Goal: Task Accomplishment & Management: Use online tool/utility

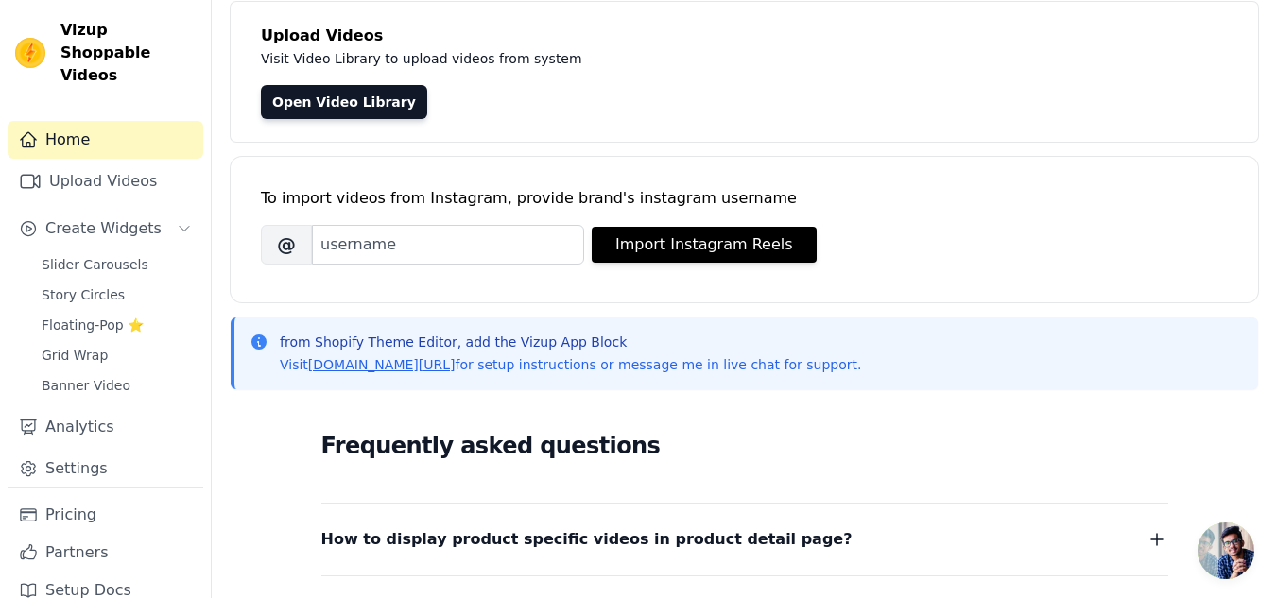
scroll to position [112, 0]
click at [100, 168] on link "Upload Videos" at bounding box center [106, 182] width 196 height 38
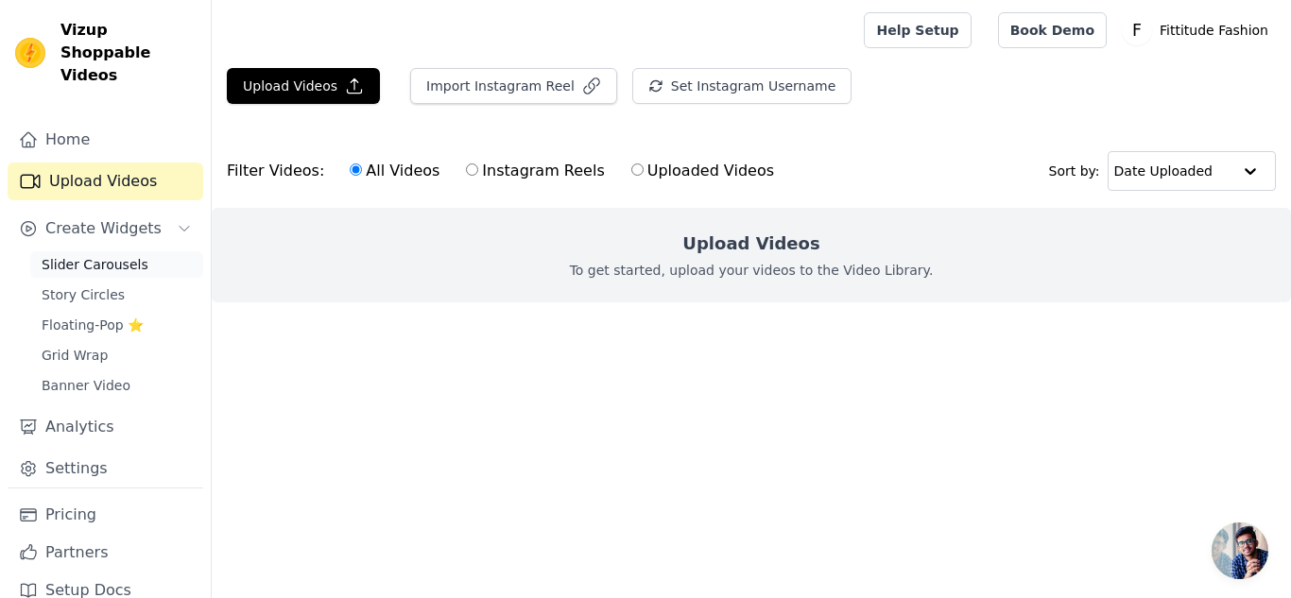
click at [105, 255] on span "Slider Carousels" at bounding box center [95, 264] width 107 height 19
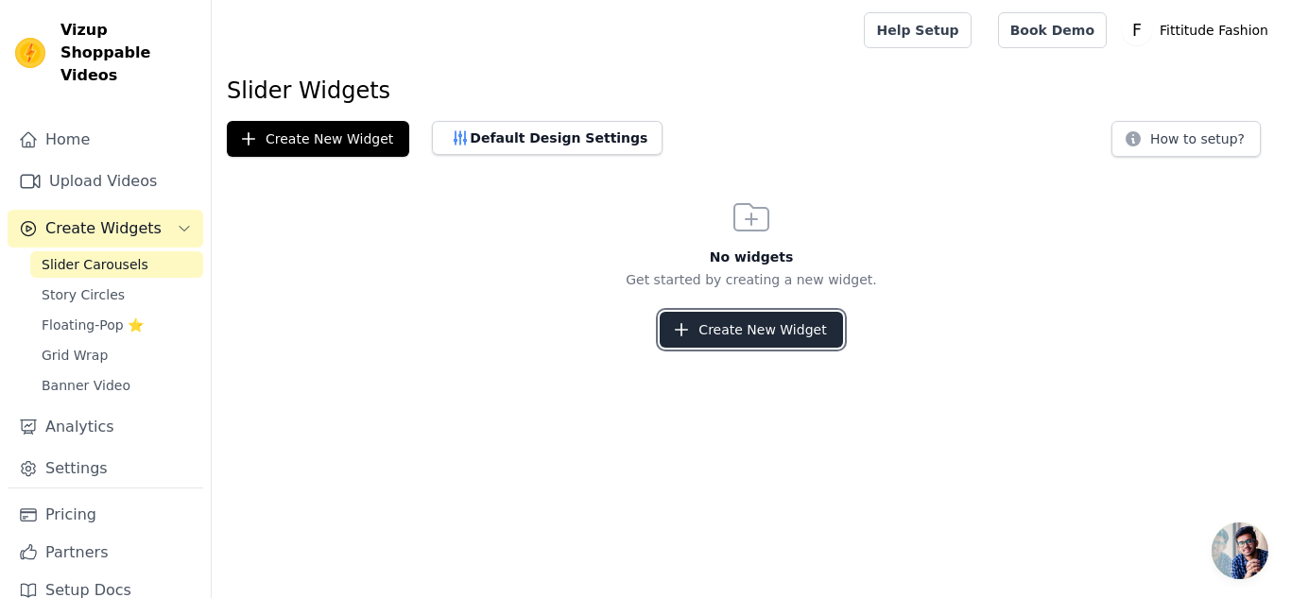
click at [762, 331] on button "Create New Widget" at bounding box center [751, 330] width 182 height 36
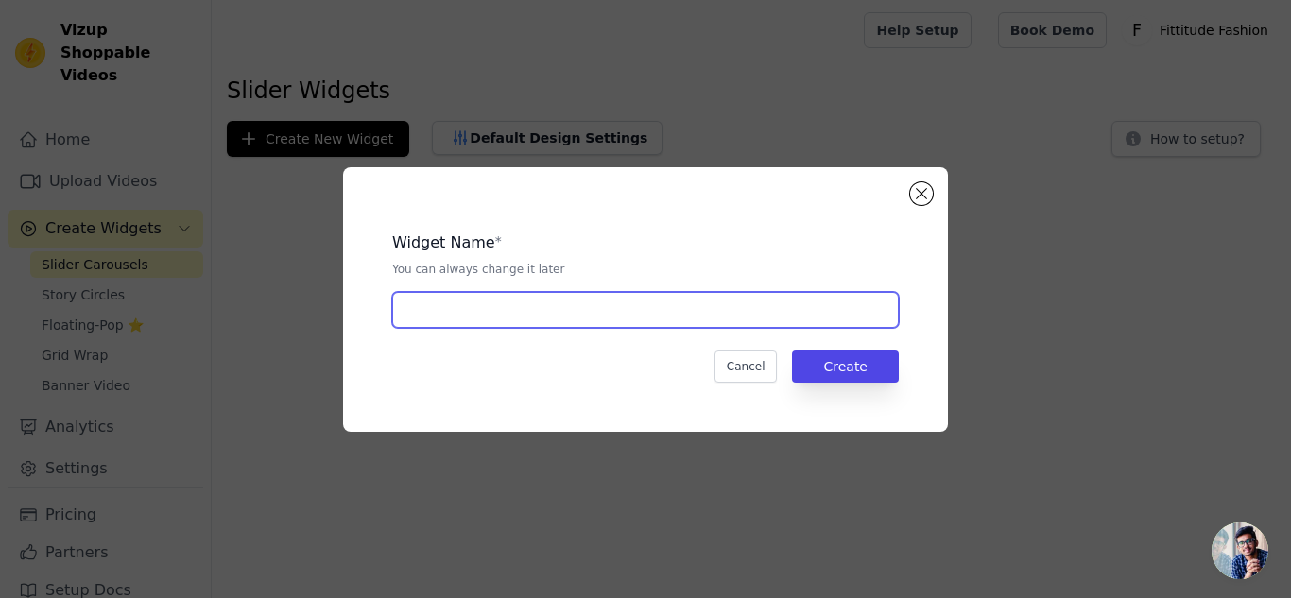
click at [588, 315] on input "text" at bounding box center [645, 310] width 507 height 36
type input "slider"
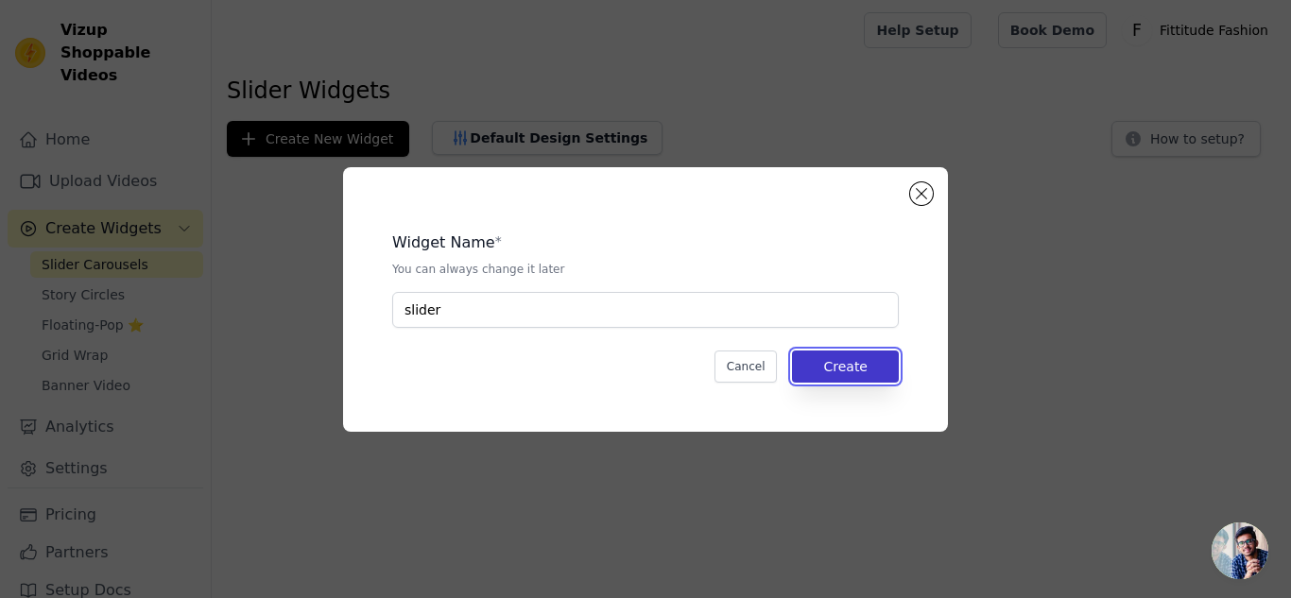
click at [857, 371] on button "Create" at bounding box center [845, 367] width 107 height 32
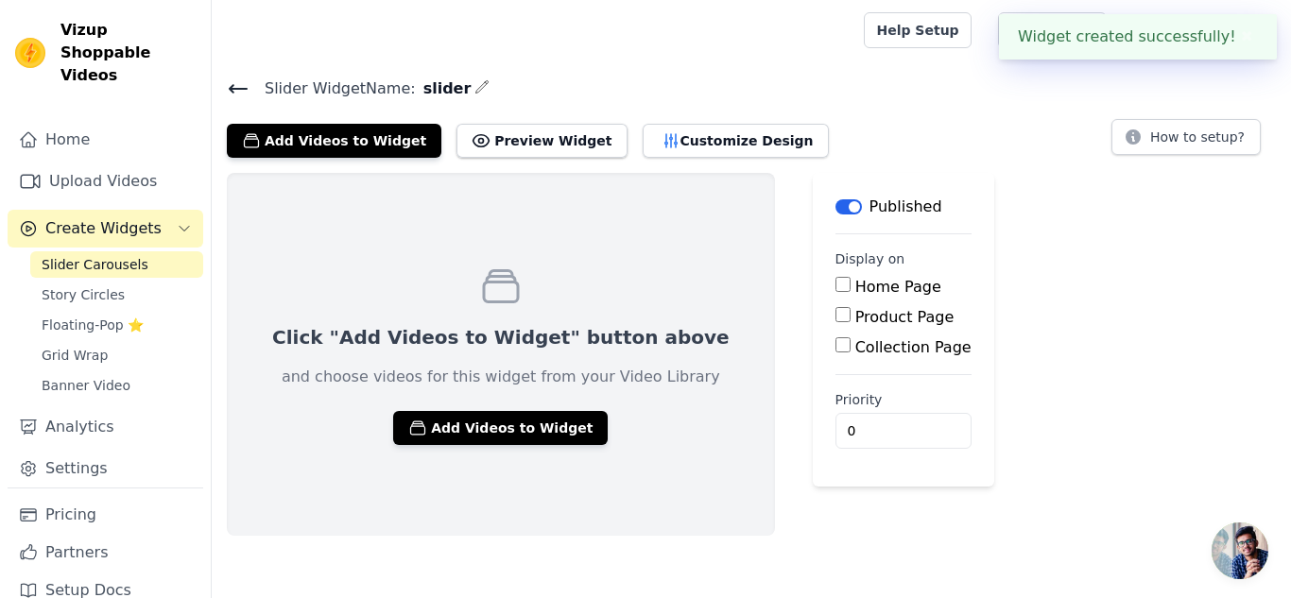
click at [836, 319] on input "Product Page" at bounding box center [843, 314] width 15 height 15
checkbox input "true"
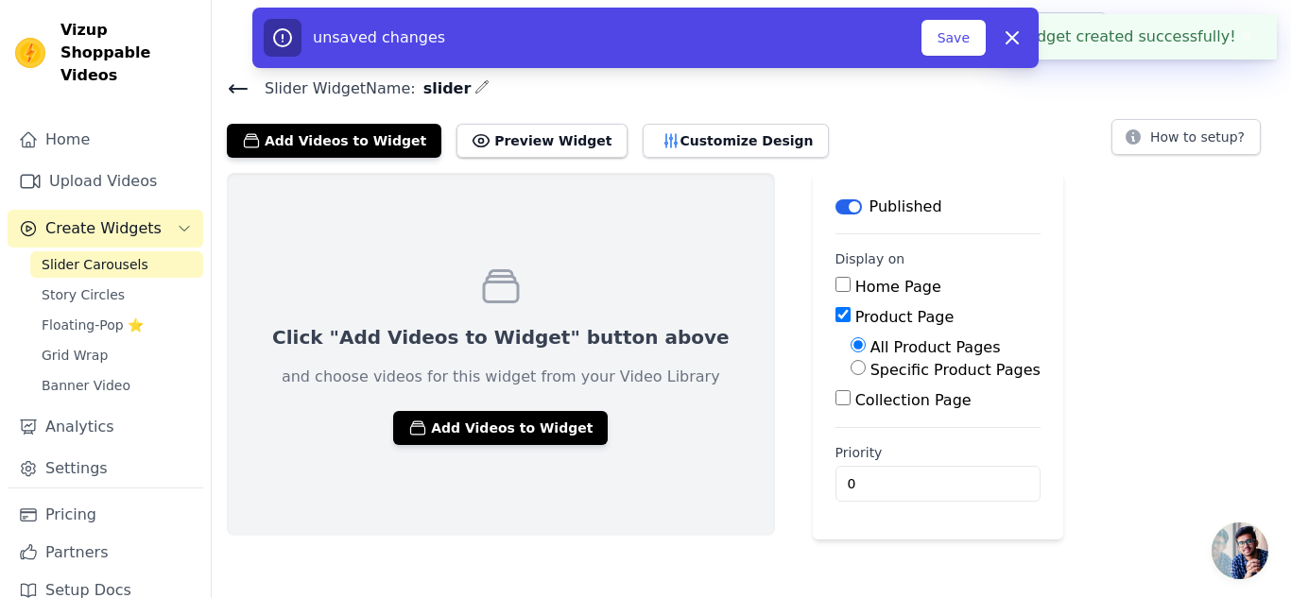
click at [836, 287] on input "Home Page" at bounding box center [843, 284] width 15 height 15
checkbox input "true"
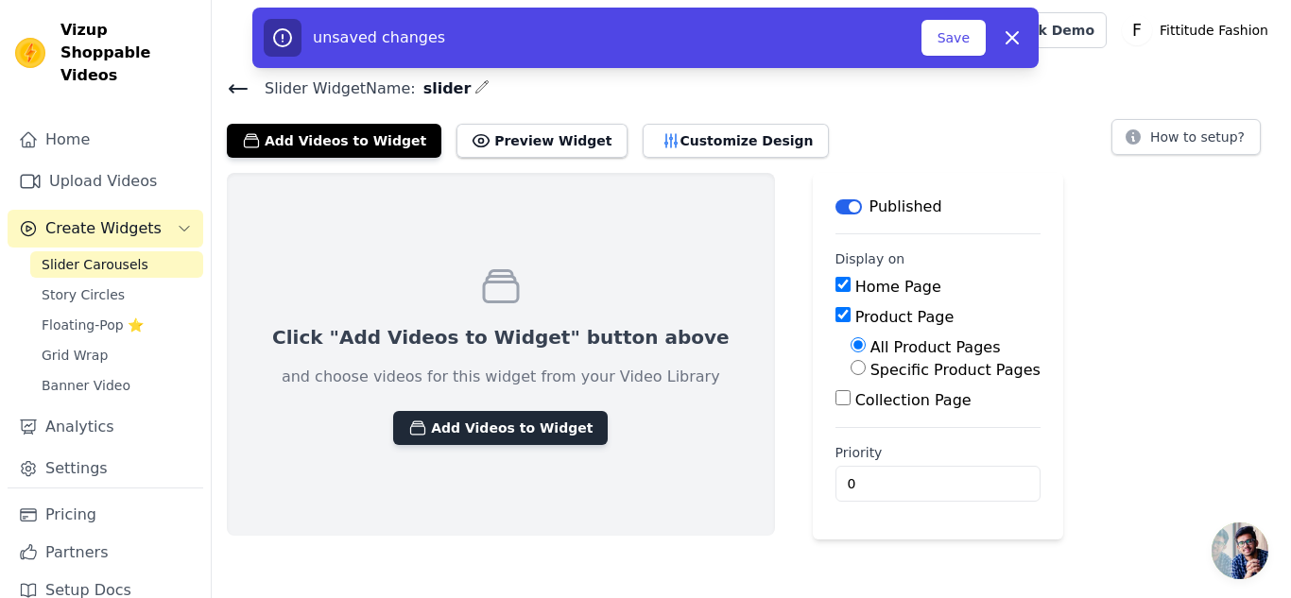
click at [476, 425] on button "Add Videos to Widget" at bounding box center [500, 428] width 215 height 34
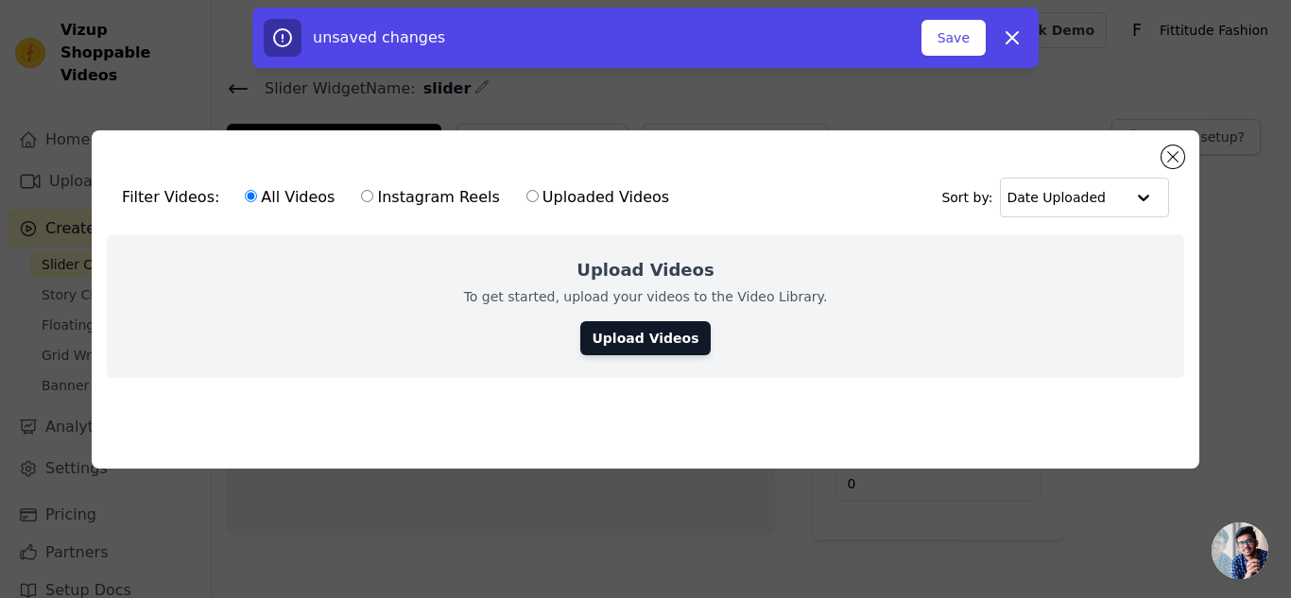
click at [531, 195] on label "Uploaded Videos" at bounding box center [598, 197] width 145 height 25
click at [531, 195] on input "Uploaded Videos" at bounding box center [532, 196] width 12 height 12
radio input "true"
click at [288, 194] on label "All Videos" at bounding box center [290, 197] width 92 height 25
click at [257, 194] on input "All Videos" at bounding box center [251, 196] width 12 height 12
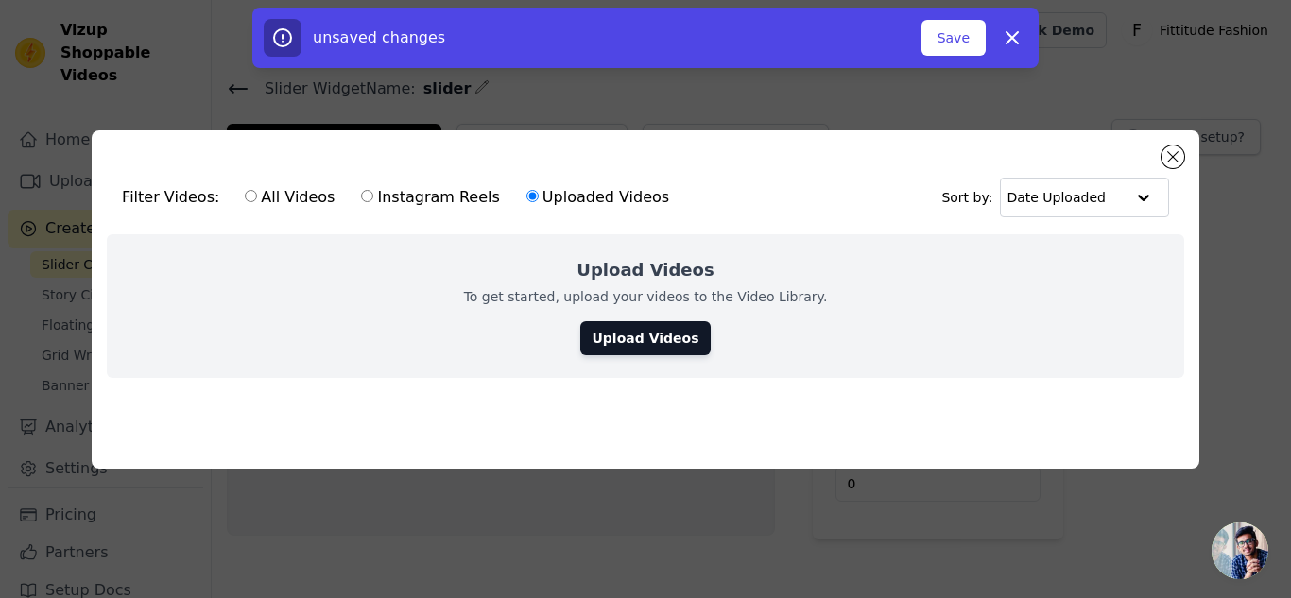
radio input "true"
click at [644, 338] on link "Upload Videos" at bounding box center [644, 338] width 129 height 34
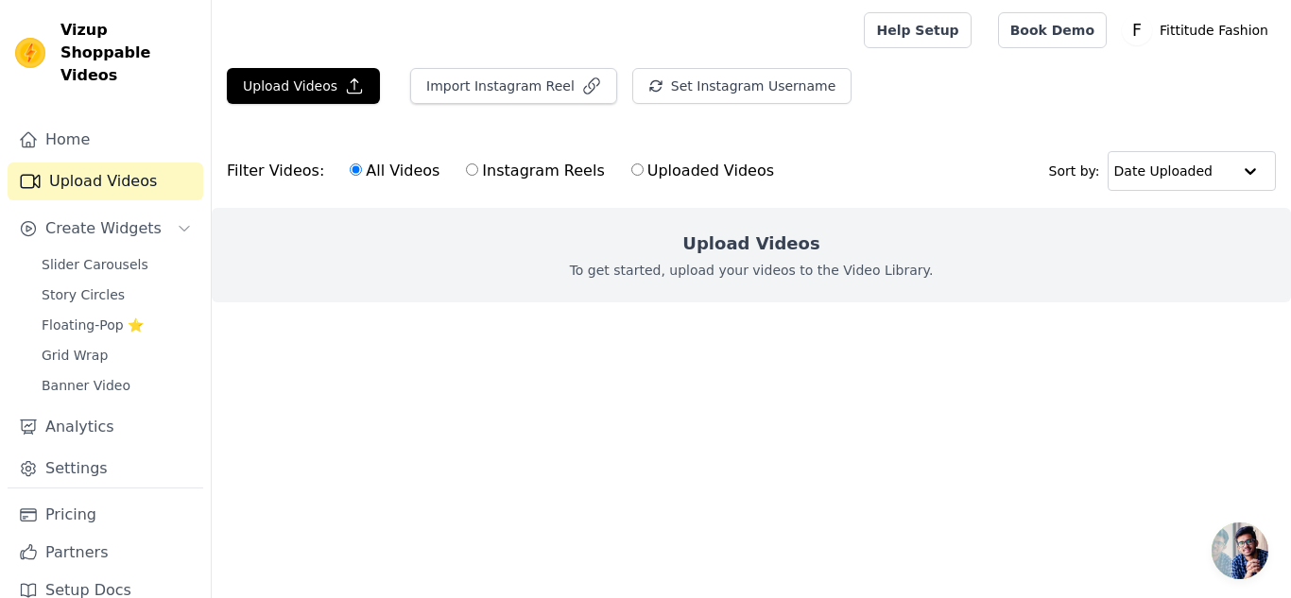
click at [118, 228] on div "Home Upload Videos Create Widgets Slider Carousels Story Circles Floating-Pop ⭐…" at bounding box center [106, 304] width 196 height 367
click at [108, 255] on span "Slider Carousels" at bounding box center [95, 264] width 107 height 19
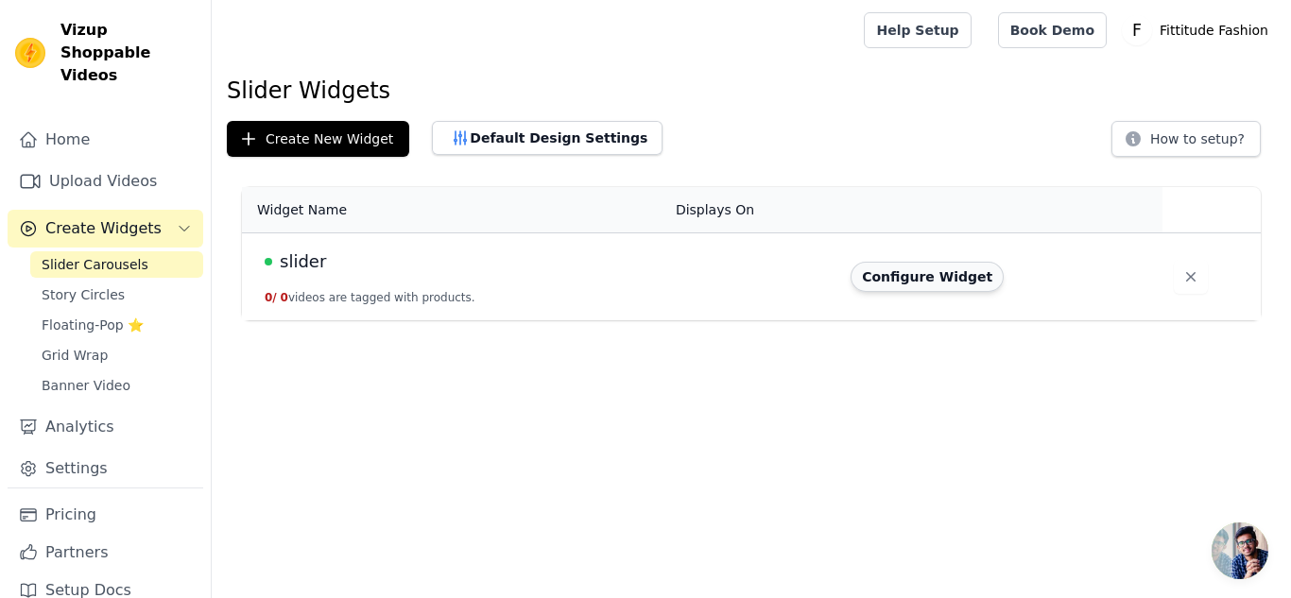
click at [905, 277] on button "Configure Widget" at bounding box center [927, 277] width 153 height 30
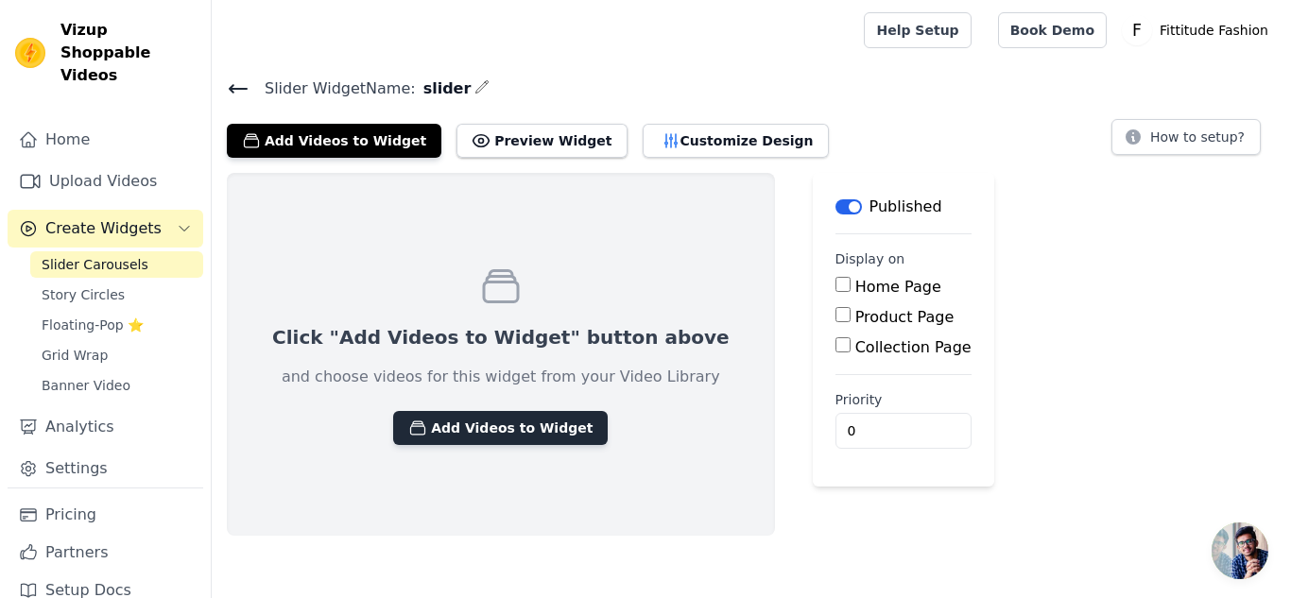
click at [481, 427] on button "Add Videos to Widget" at bounding box center [500, 428] width 215 height 34
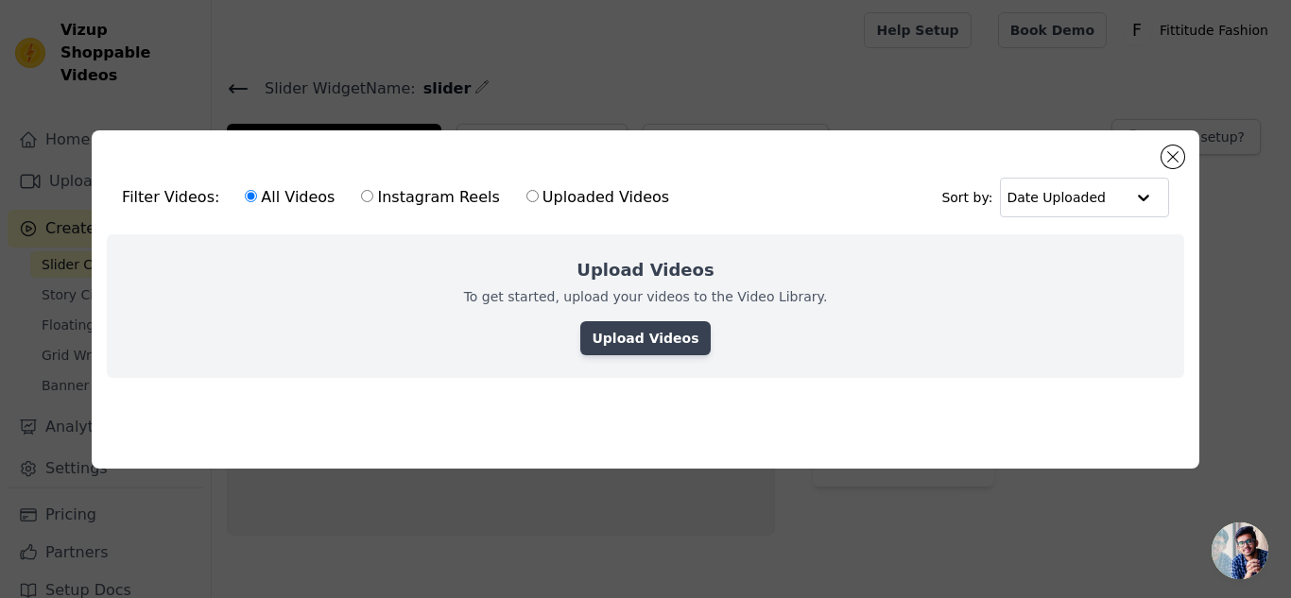
click at [628, 332] on link "Upload Videos" at bounding box center [644, 338] width 129 height 34
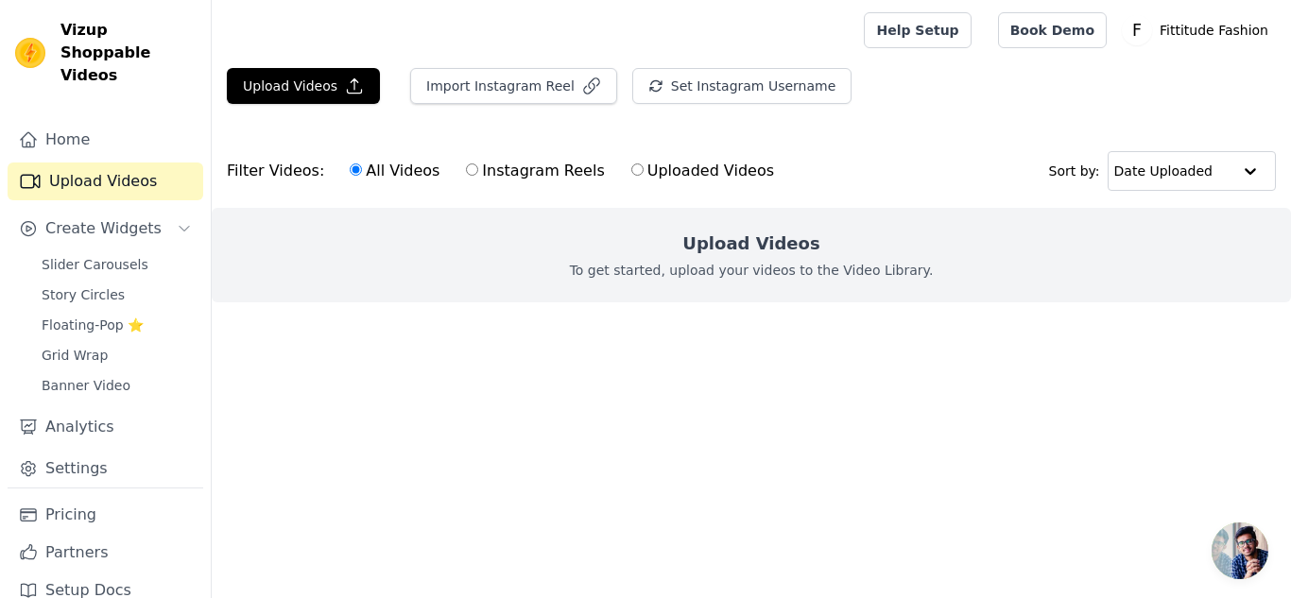
click at [647, 259] on div "Upload Videos To get started, upload your videos to the Video Library." at bounding box center [751, 255] width 1079 height 95
click at [753, 302] on ul at bounding box center [751, 317] width 1079 height 30
click at [312, 90] on button "Upload Videos" at bounding box center [303, 86] width 153 height 36
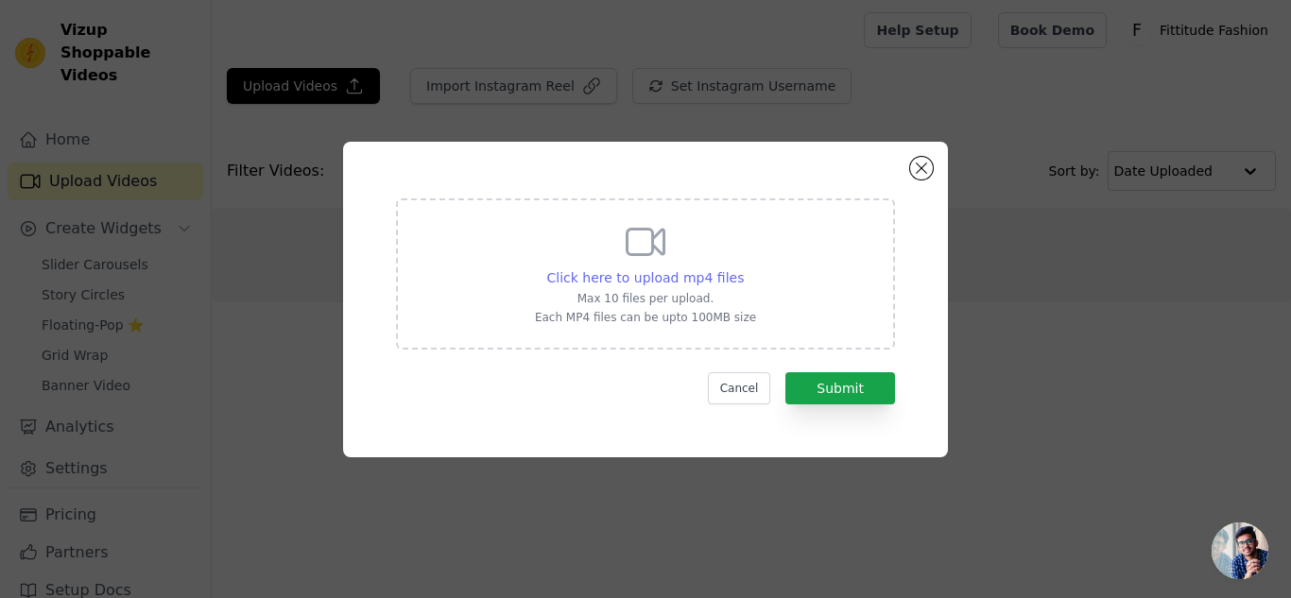
click at [633, 270] on span "Click here to upload mp4 files" at bounding box center [646, 277] width 198 height 15
click at [743, 268] on input "Click here to upload mp4 files Max 10 files per upload. Each MP4 files can be u…" at bounding box center [743, 267] width 1 height 1
click at [630, 266] on div "Click here to upload mp4 files Max 10 files per upload. Each MP4 files can be u…" at bounding box center [645, 272] width 221 height 106
click at [743, 267] on input "Click here to upload mp4 files Max 10 files per upload. Each MP4 files can be u…" at bounding box center [743, 267] width 1 height 1
type input "C:\fakepath\Fittitude_10.MP4"
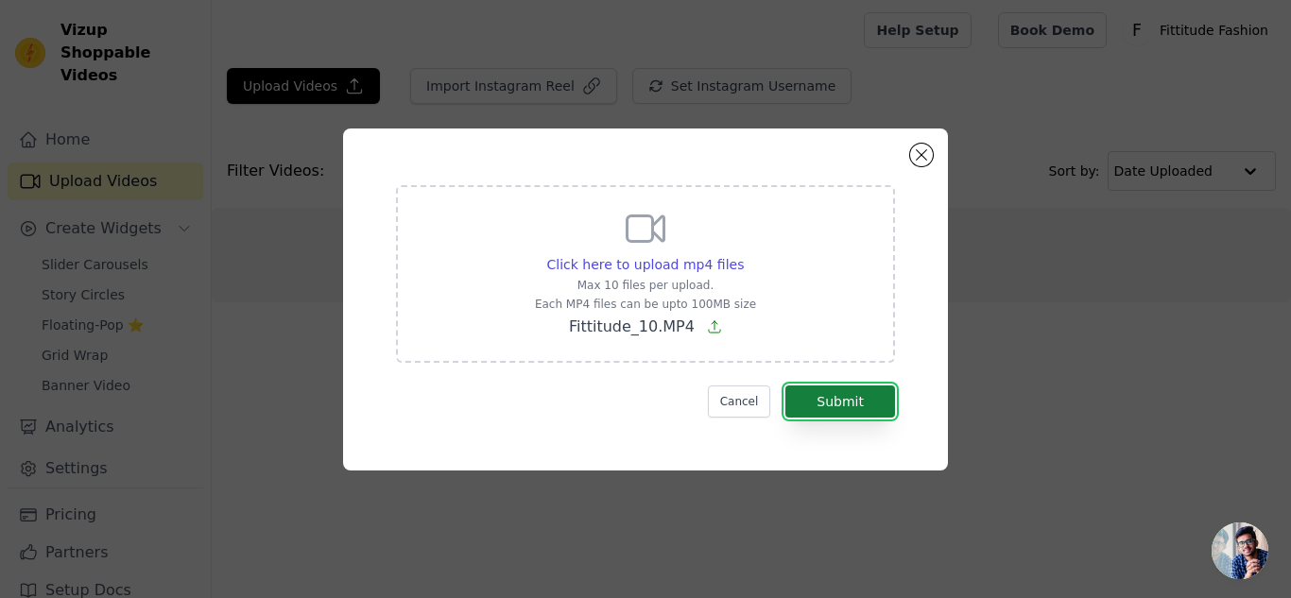
click at [841, 394] on button "Submit" at bounding box center [840, 402] width 110 height 32
click at [850, 402] on button "Submit" at bounding box center [840, 402] width 110 height 32
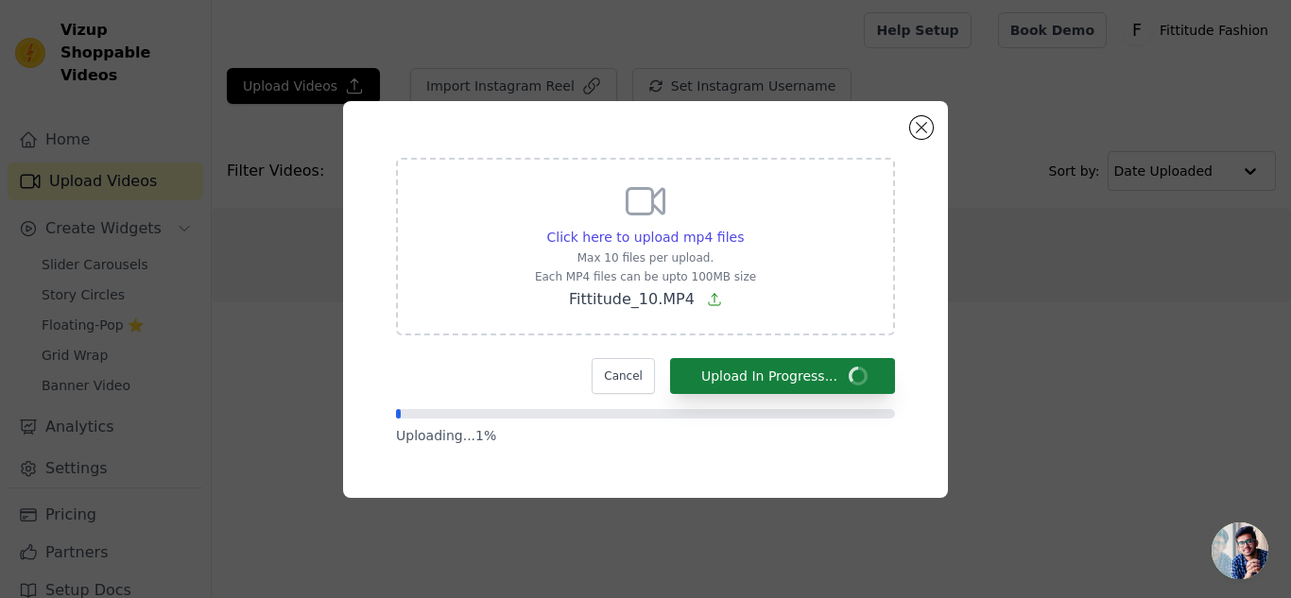
click at [850, 402] on form "Click here to upload mp4 files Max 10 files per upload. Each MP4 files can be u…" at bounding box center [645, 301] width 499 height 287
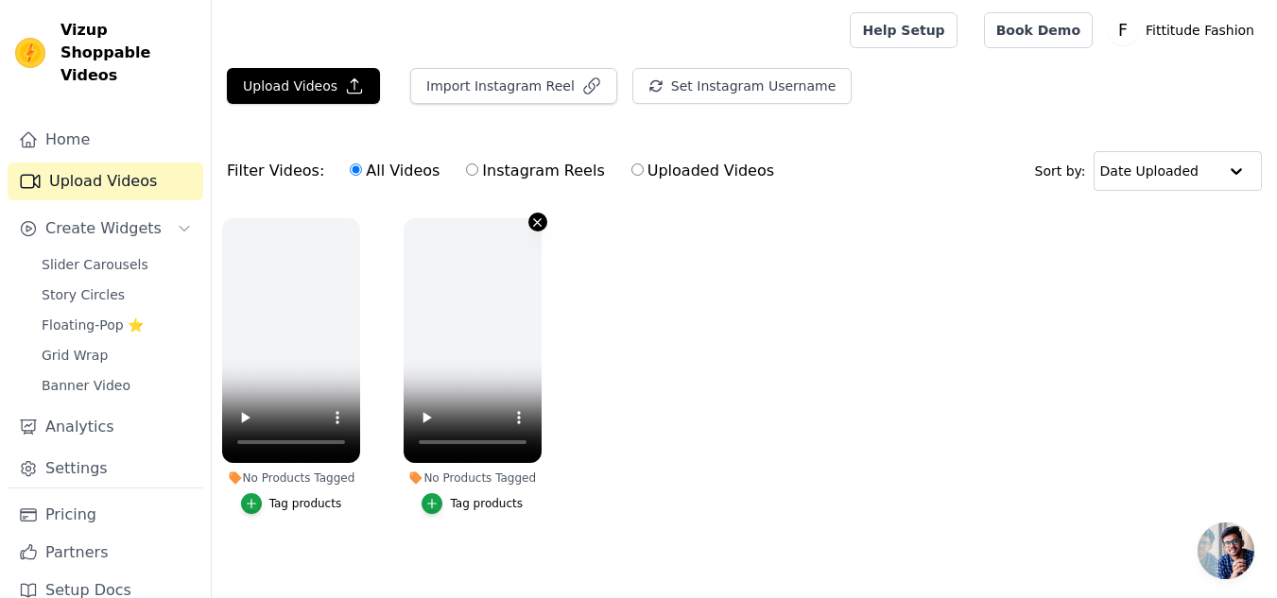
click at [536, 223] on icon "button" at bounding box center [538, 222] width 8 height 8
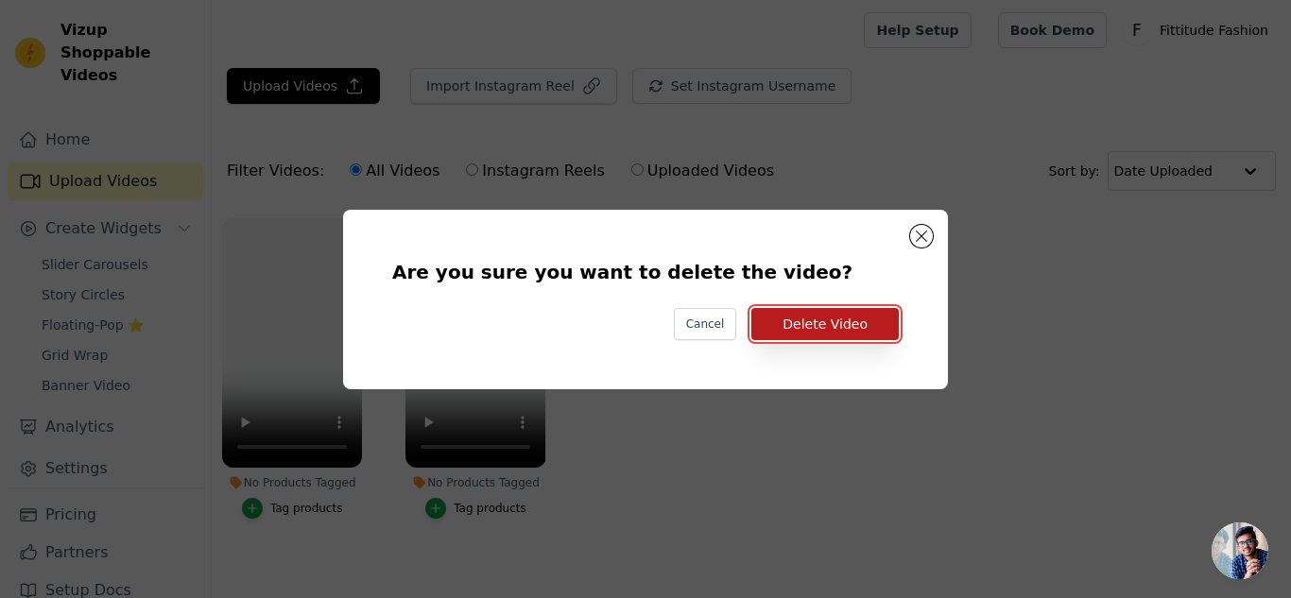
click at [826, 329] on button "Delete Video" at bounding box center [824, 324] width 147 height 32
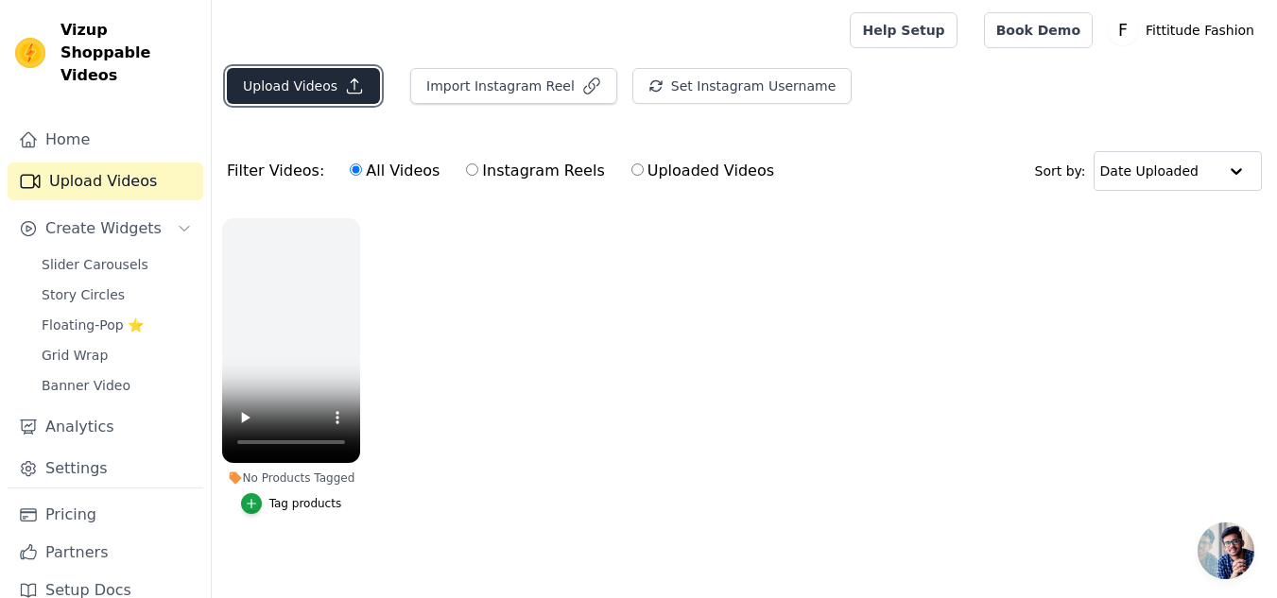
click at [329, 93] on button "Upload Videos" at bounding box center [303, 86] width 153 height 36
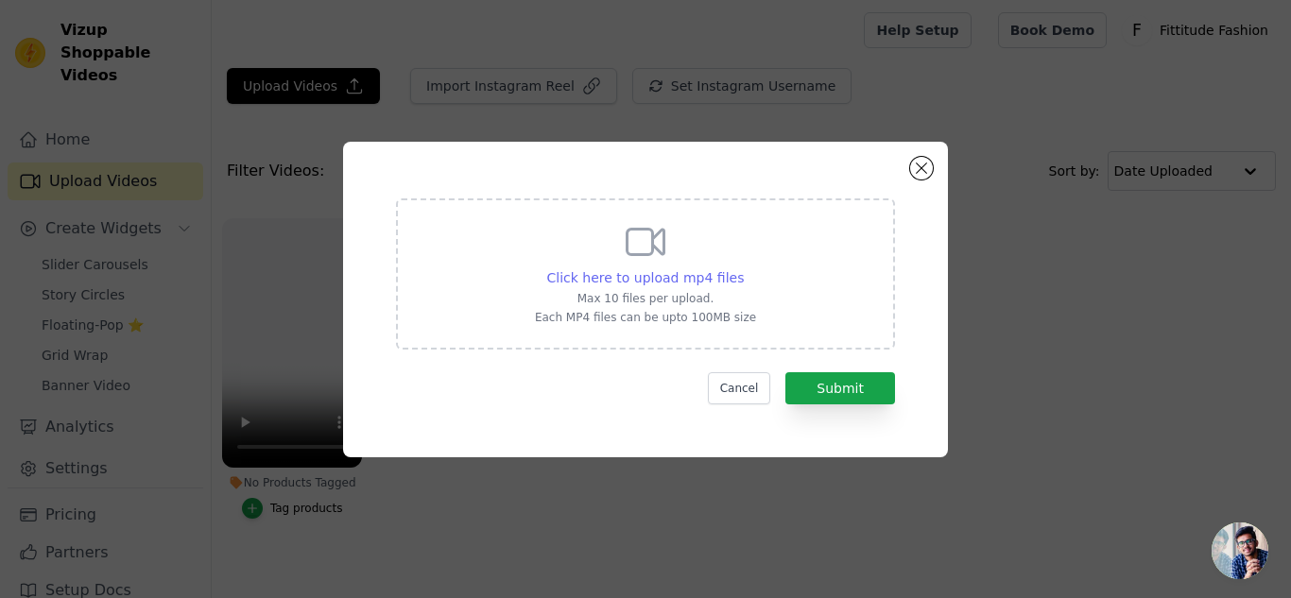
click at [664, 274] on span "Click here to upload mp4 files" at bounding box center [646, 277] width 198 height 15
click at [743, 268] on input "Click here to upload mp4 files Max 10 files per upload. Each MP4 files can be u…" at bounding box center [743, 267] width 1 height 1
click at [918, 166] on button "Close modal" at bounding box center [921, 168] width 23 height 23
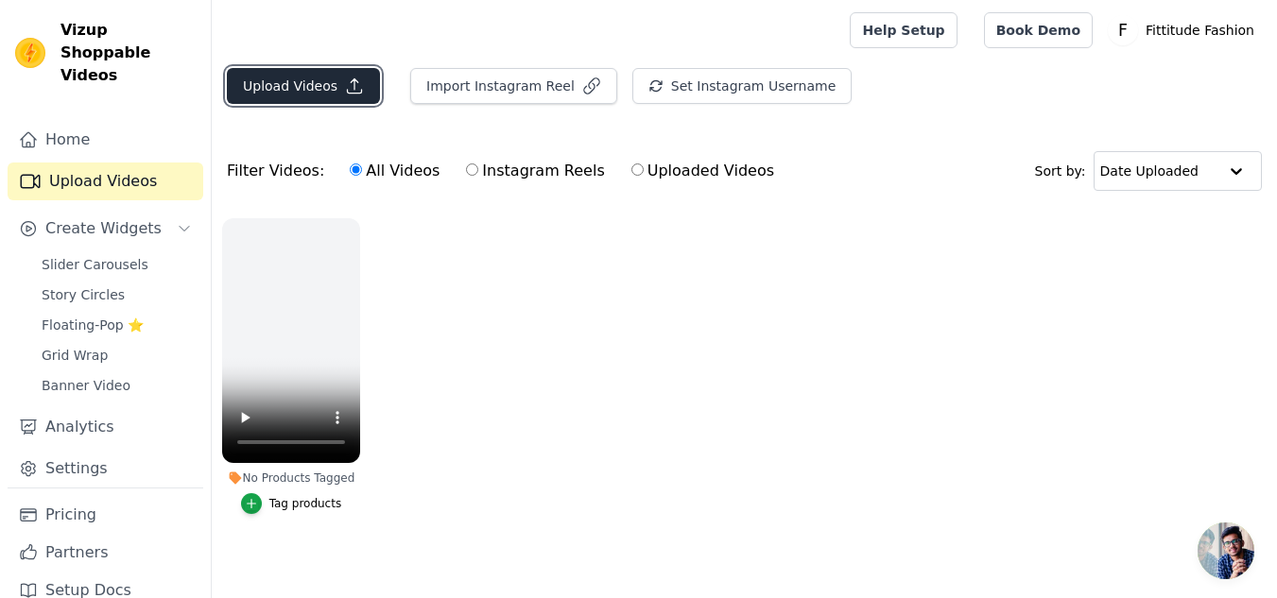
click at [317, 81] on button "Upload Videos" at bounding box center [303, 86] width 153 height 36
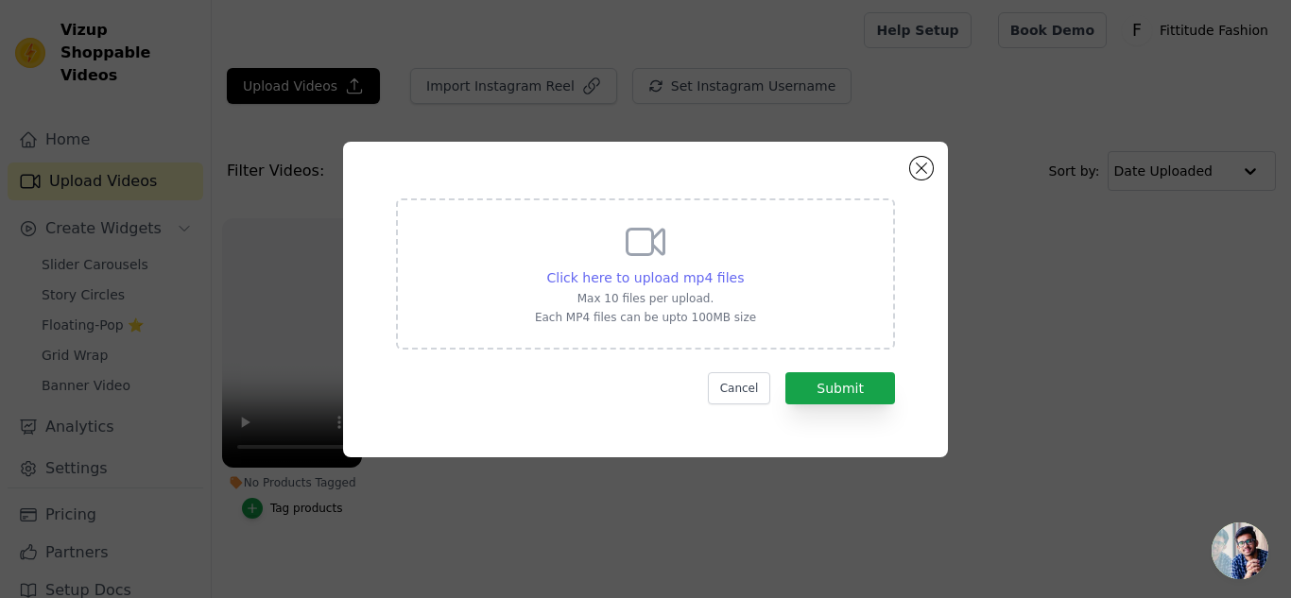
click at [648, 277] on span "Click here to upload mp4 files" at bounding box center [646, 277] width 198 height 15
click at [743, 268] on input "Click here to upload mp4 files Max 10 files per upload. Each MP4 files can be u…" at bounding box center [743, 267] width 1 height 1
type input "C:\fakepath\Fittitude_03.MP4"
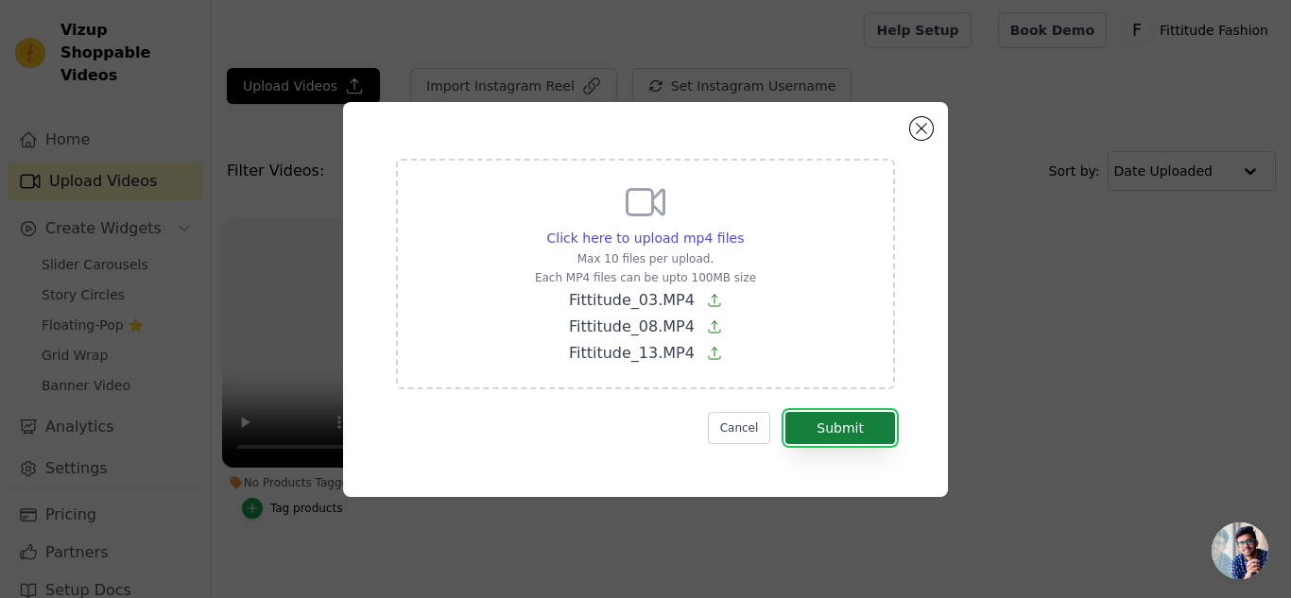
click at [842, 435] on button "Submit" at bounding box center [840, 428] width 110 height 32
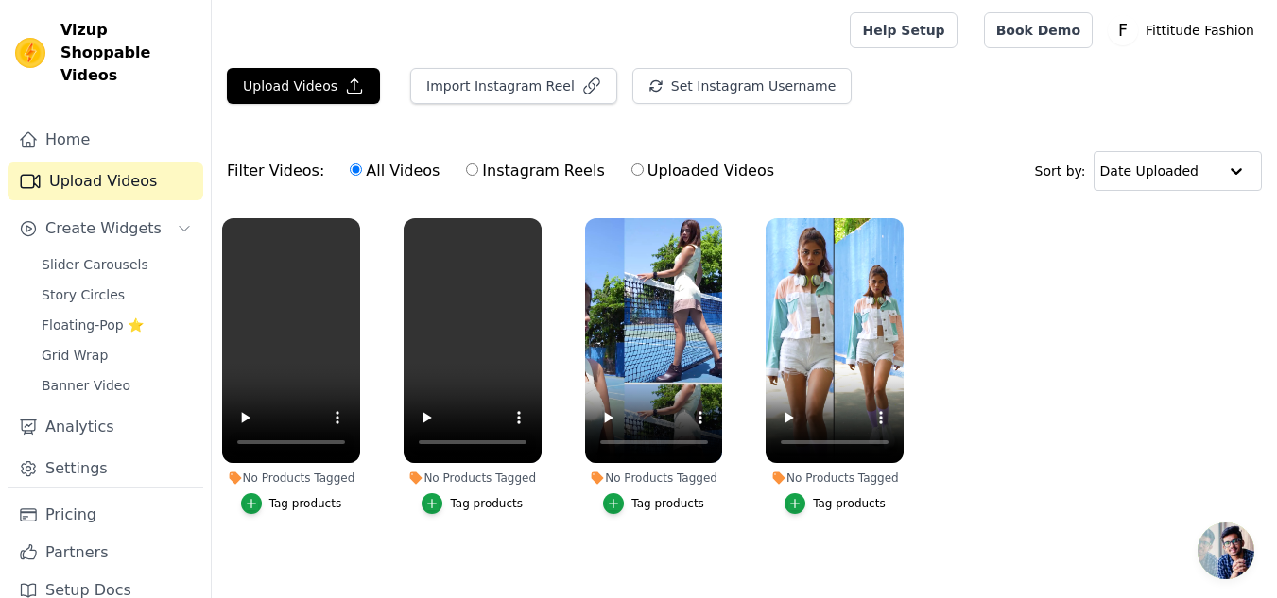
click at [1046, 423] on ul "No Products Tagged Tag products No Products Tagged Tag products No Products Tag…" at bounding box center [744, 385] width 1065 height 354
click at [824, 505] on div "Tag products" at bounding box center [849, 503] width 73 height 15
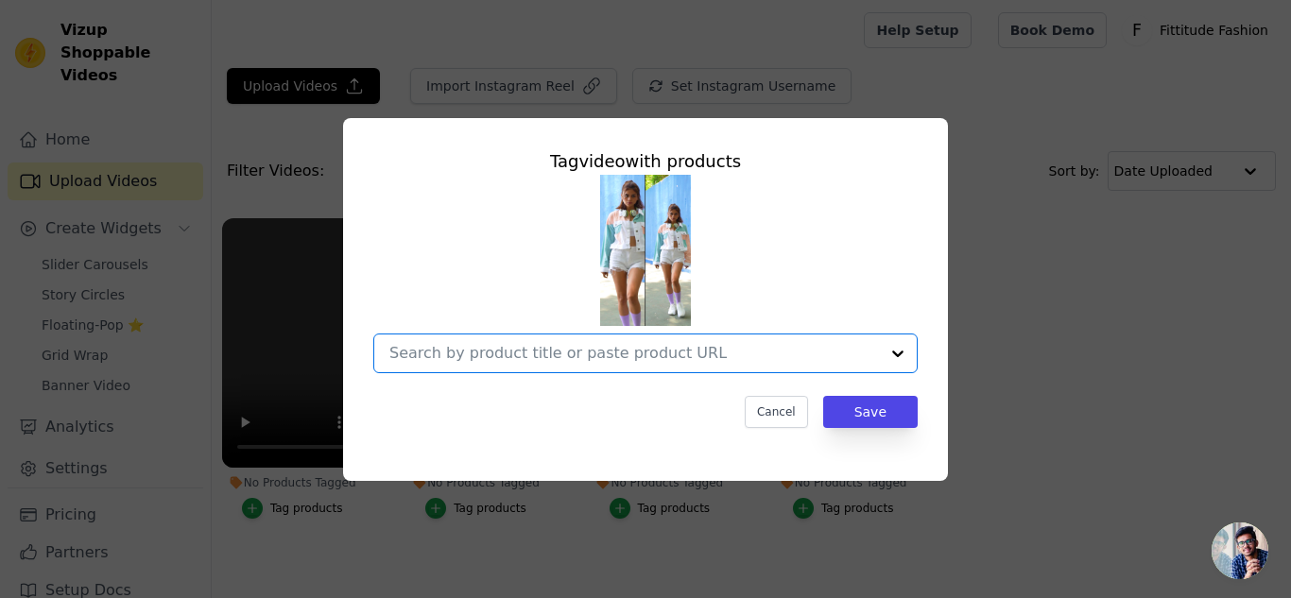
click at [540, 362] on input "No Products Tagged Tag video with products Option undefined, selected. Select i…" at bounding box center [634, 353] width 490 height 18
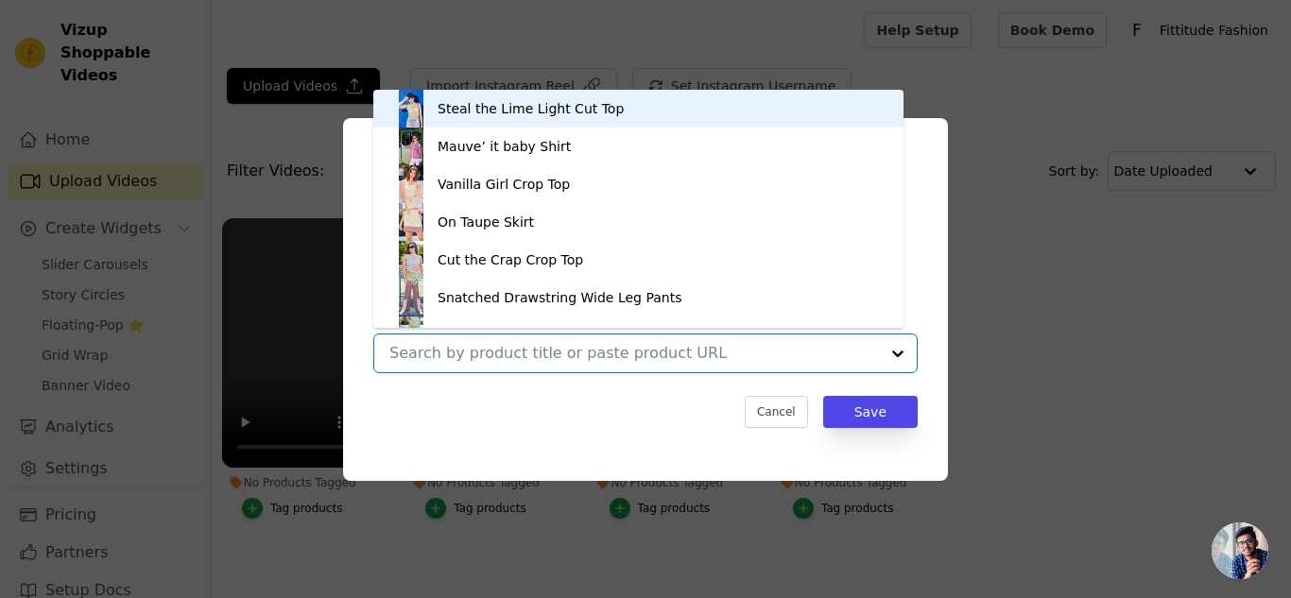
paste input "White-a-min C-orduroy Jacket"
type input "White-a-min C-orduroy Jacket"
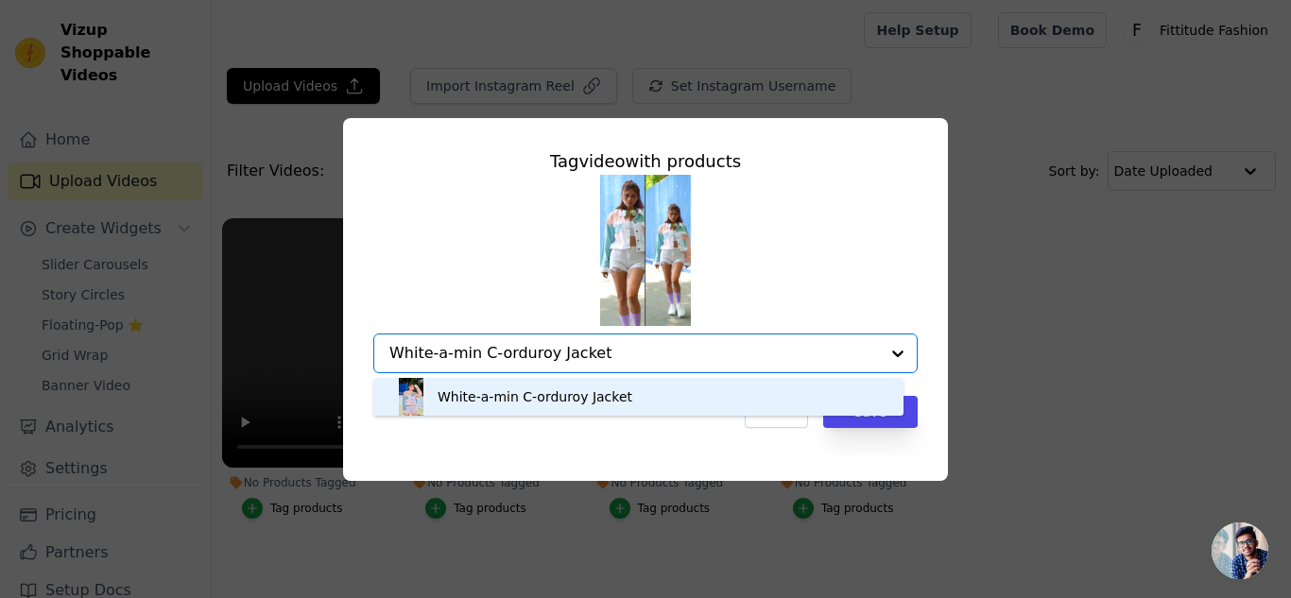
click at [592, 391] on div "White-a-min C-orduroy Jacket" at bounding box center [535, 397] width 195 height 19
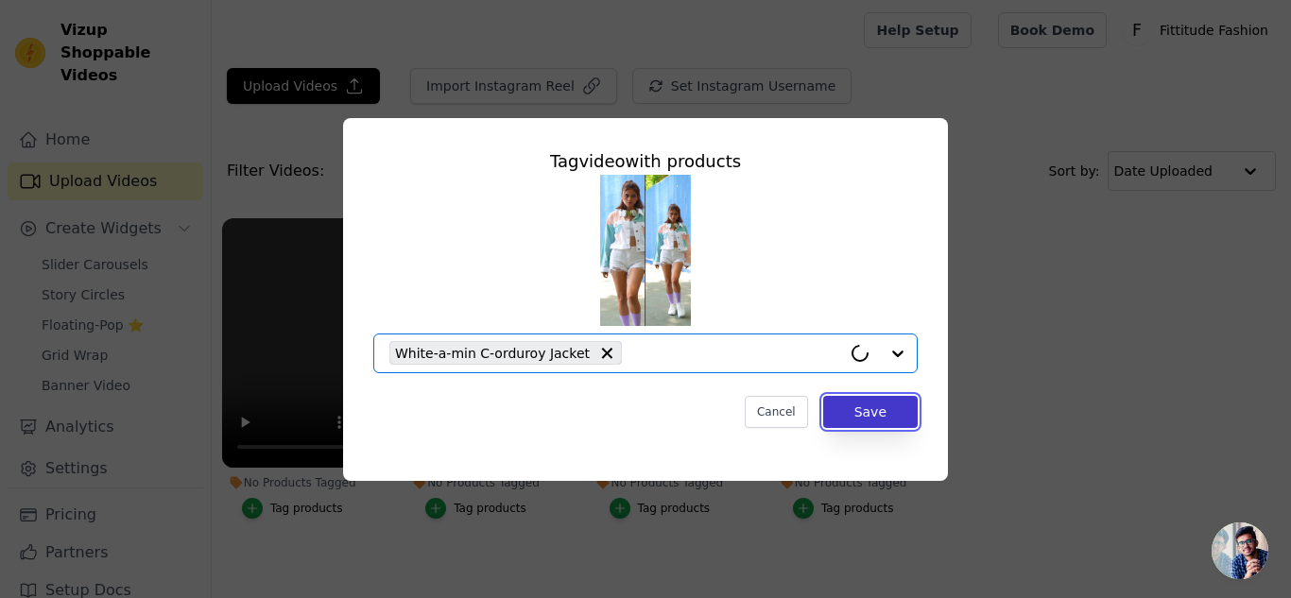
click at [882, 408] on button "Save" at bounding box center [870, 412] width 95 height 32
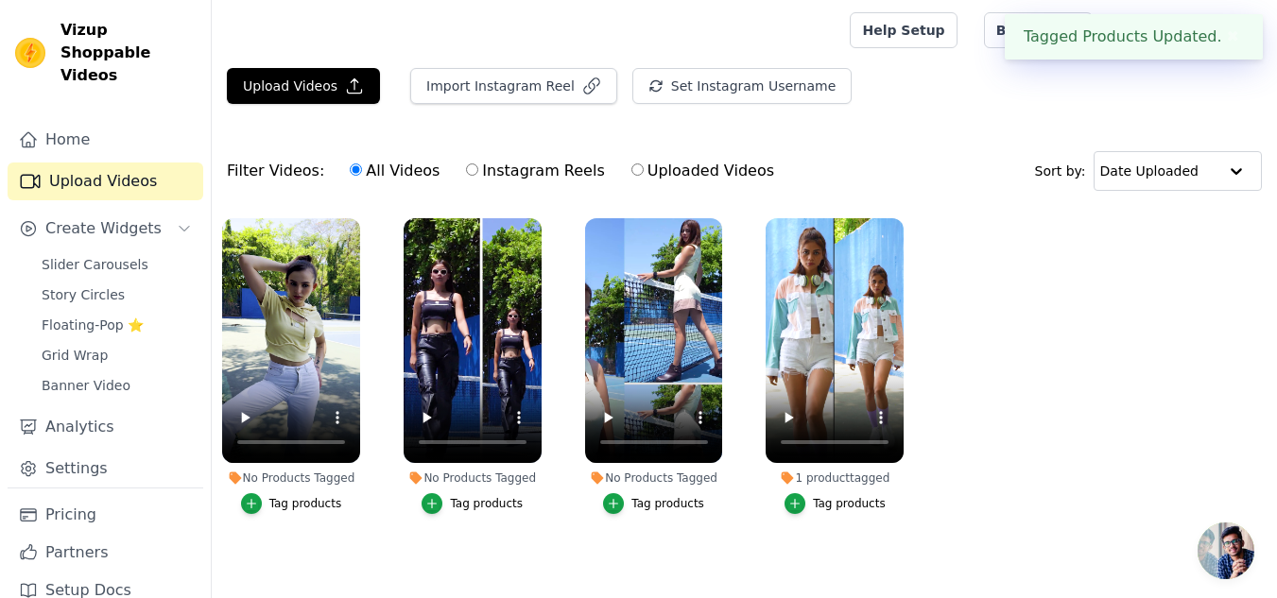
click at [655, 502] on div "Tag products" at bounding box center [667, 503] width 73 height 15
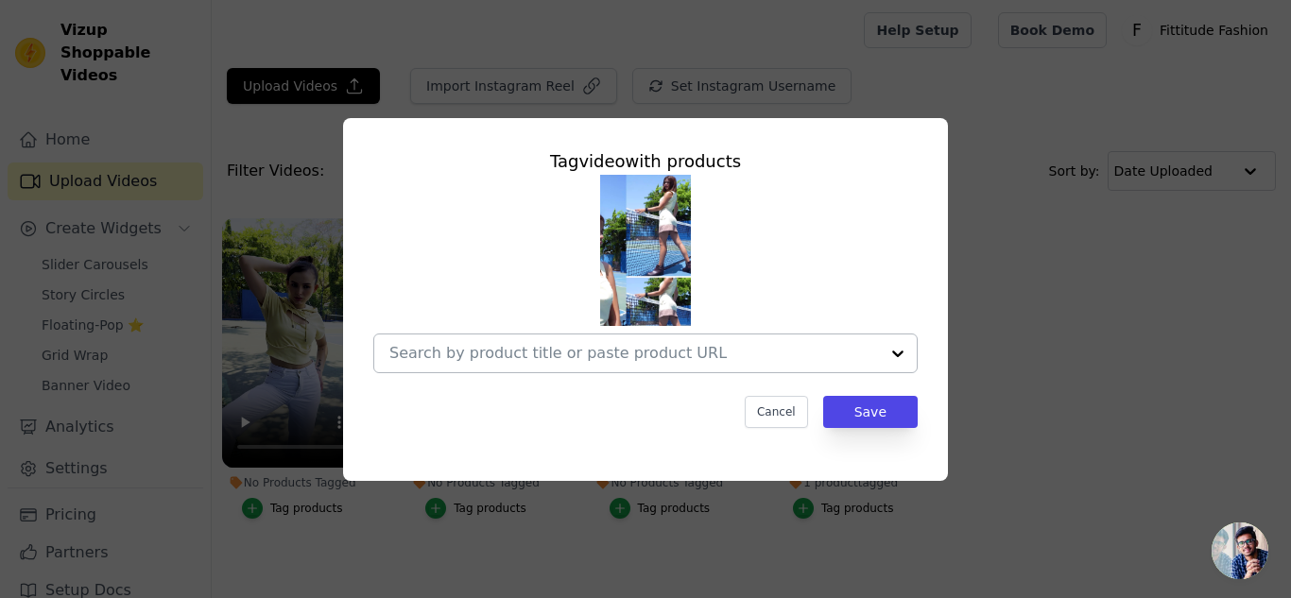
click at [470, 360] on input "No Products Tagged Tag video with products Cancel Save Tag products" at bounding box center [634, 353] width 490 height 18
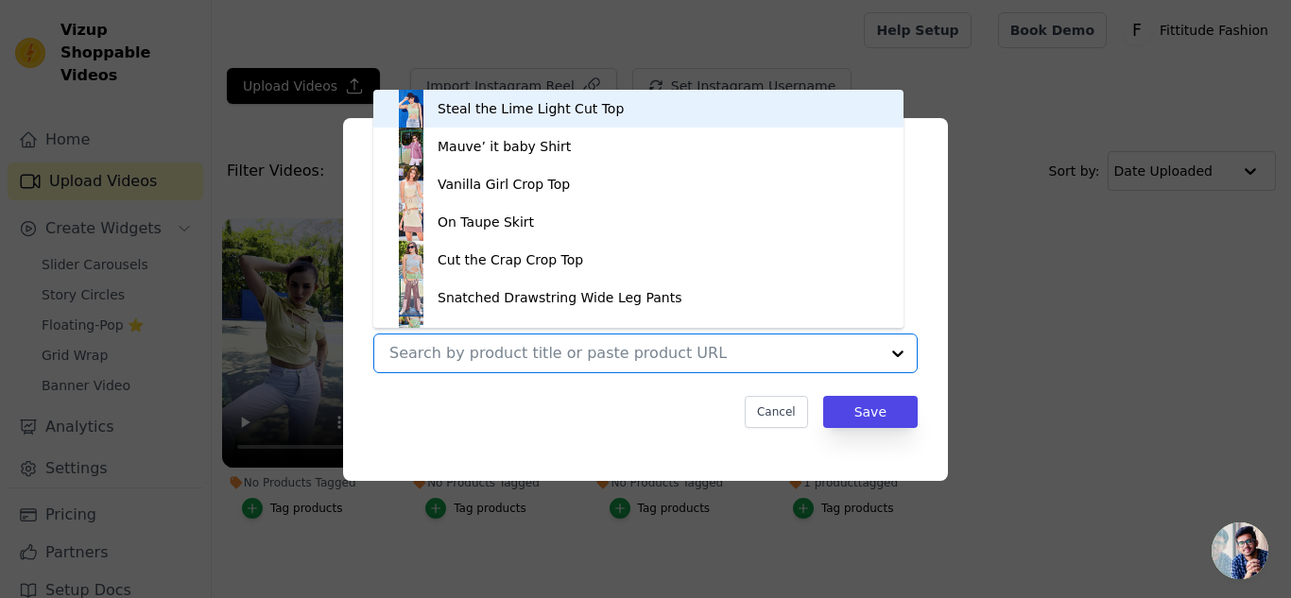
paste input "On Taupe Skirt"
type input "On Taupe Skirt"
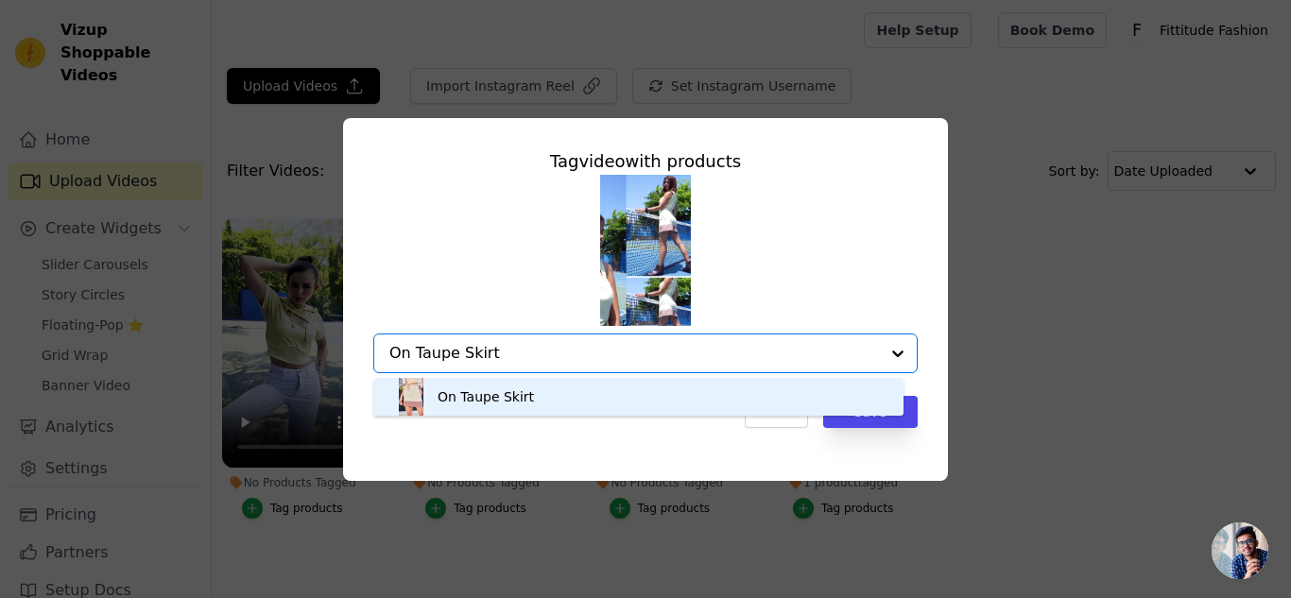
click at [517, 405] on div "On Taupe Skirt" at bounding box center [486, 397] width 96 height 19
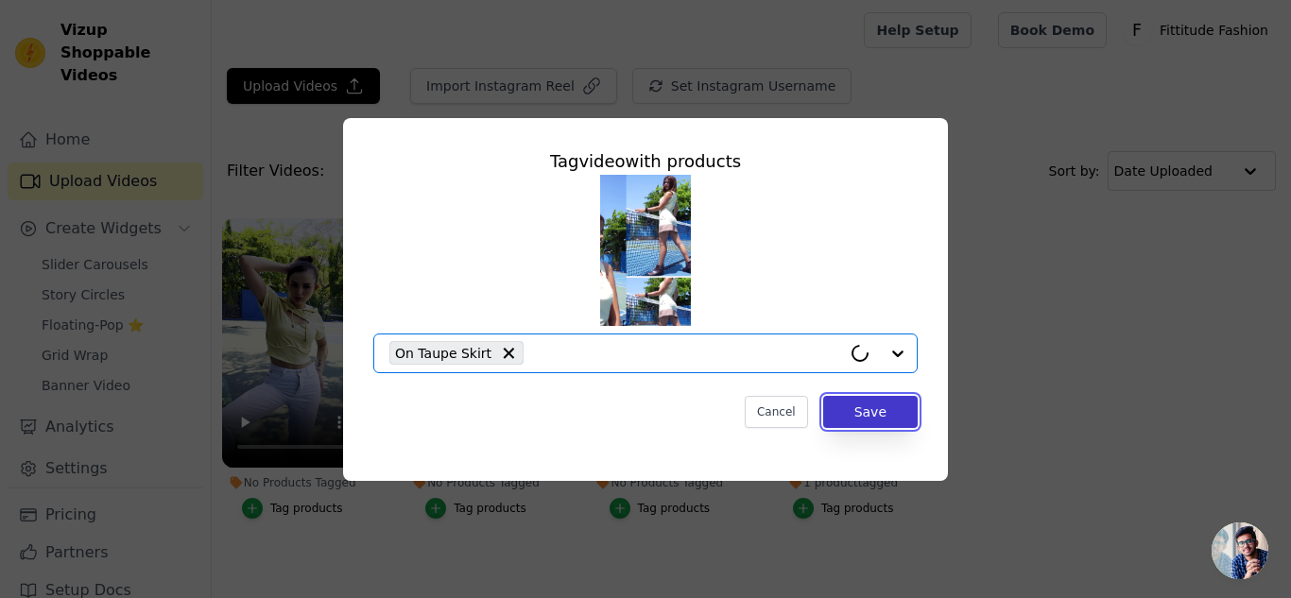
click at [875, 418] on button "Save" at bounding box center [870, 412] width 95 height 32
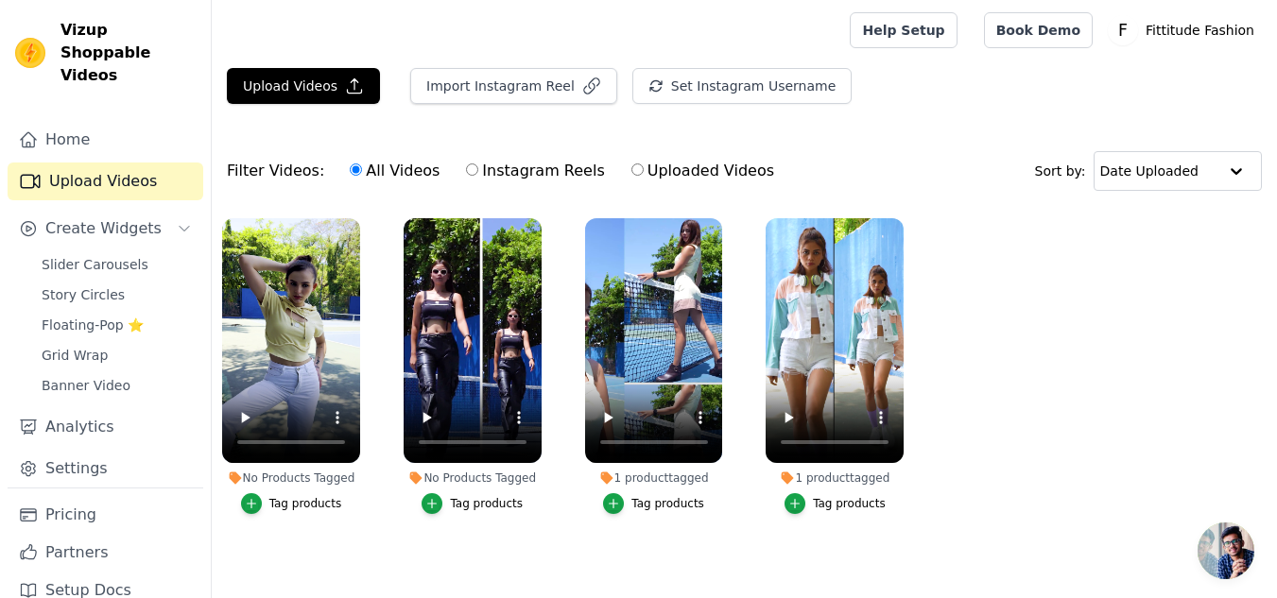
click at [295, 502] on div "Tag products" at bounding box center [305, 503] width 73 height 15
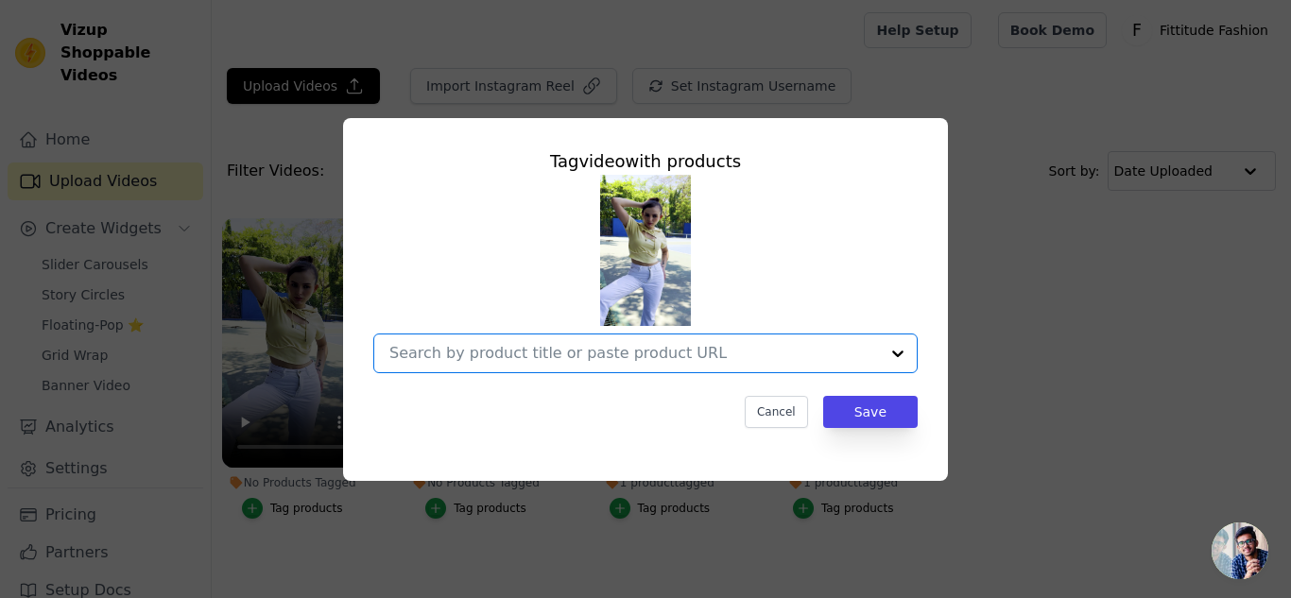
click at [456, 362] on input "No Products Tagged Tag video with products Option undefined, selected. Select i…" at bounding box center [634, 353] width 490 height 18
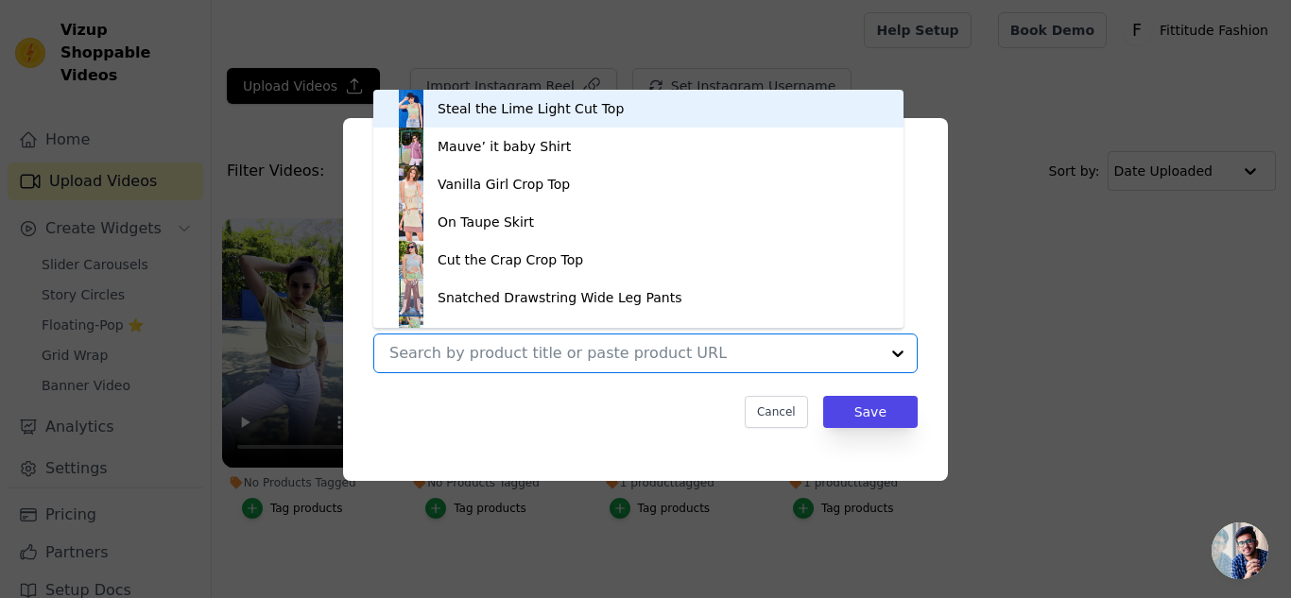
paste input "Eye’vory’ Oversized T-Shirt"
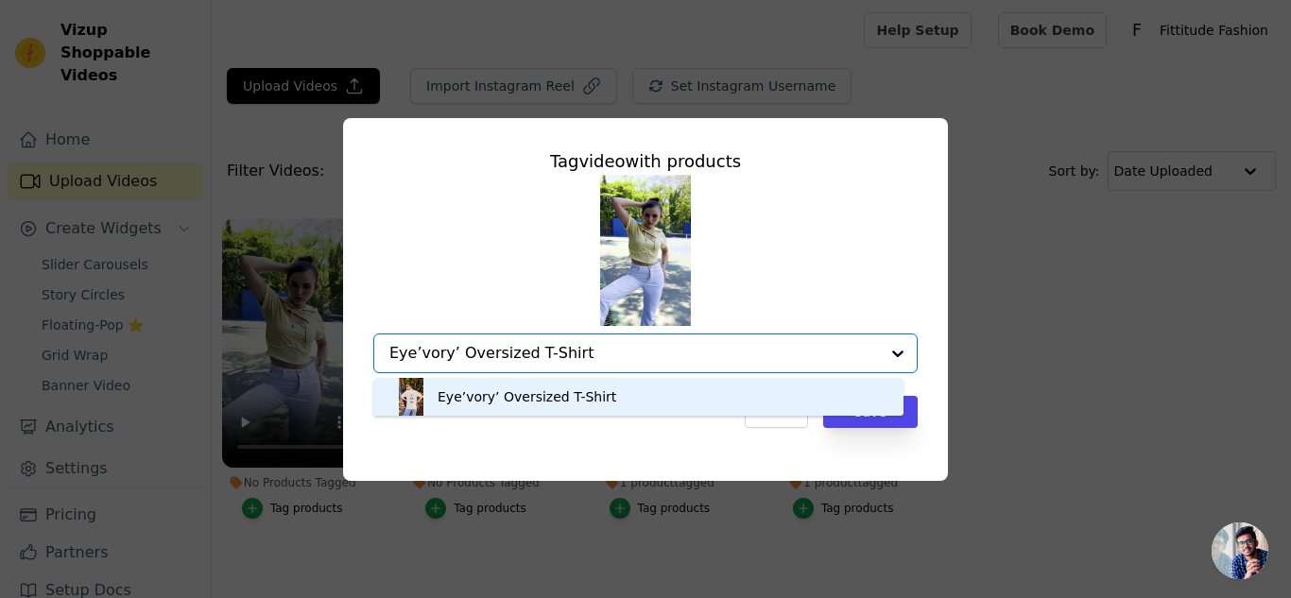
type input "Eye’vory’ Oversized T-Shirt"
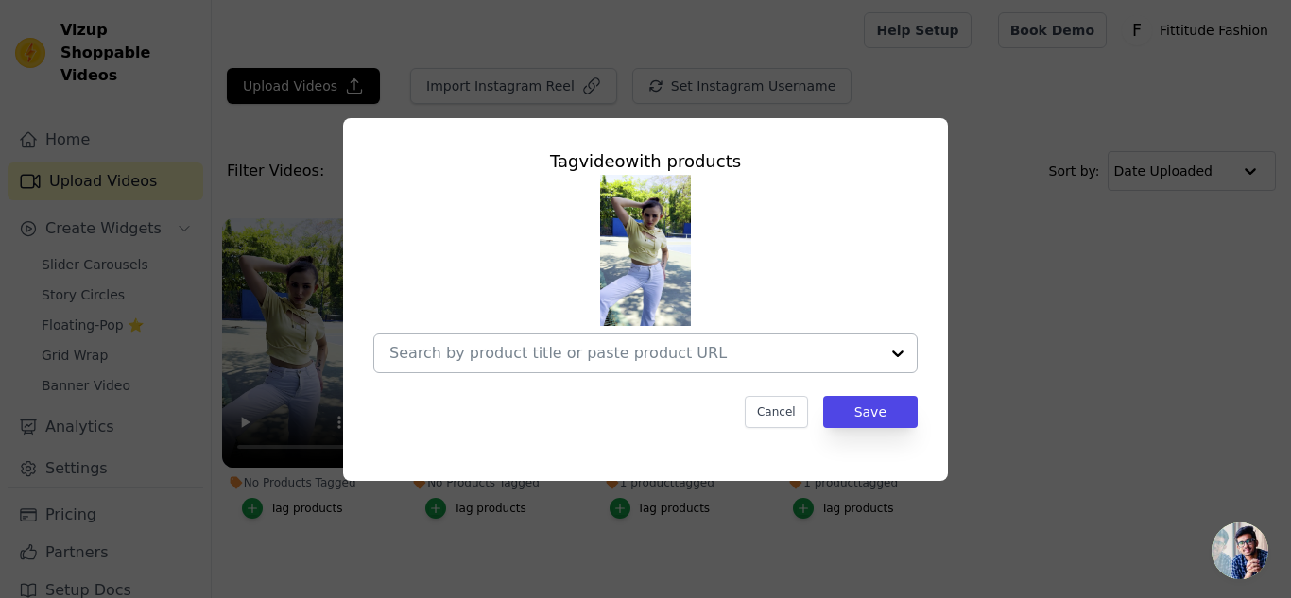
click at [479, 361] on input "No Products Tagged Tag video with products Cancel Save Tag products" at bounding box center [634, 353] width 490 height 18
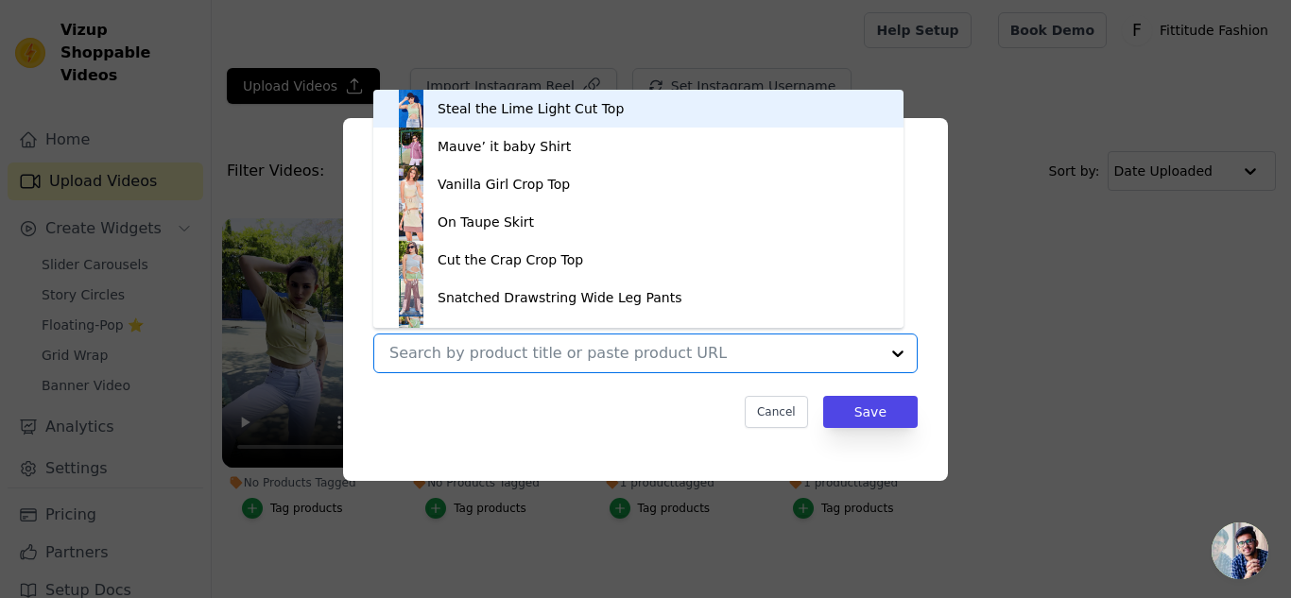
paste input "Eye’vory’ Oversized T-Shirt"
type input "Eye’vory’ Oversized T-Shirt"
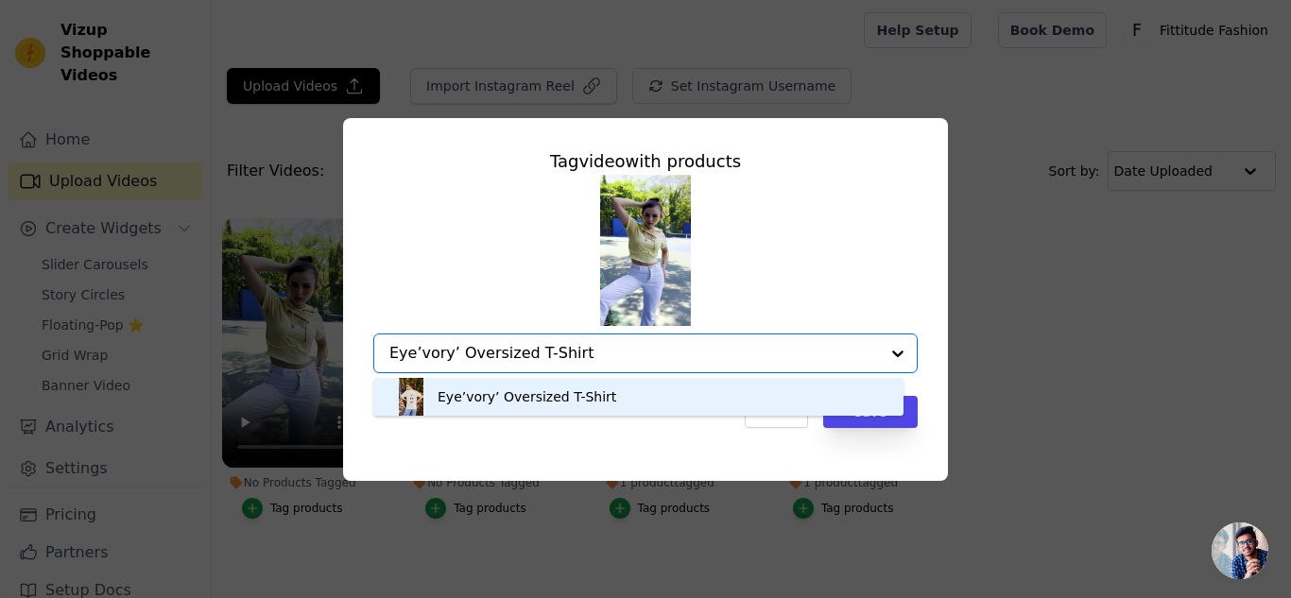
click at [542, 396] on div "Eye’vory’ Oversized T-Shirt" at bounding box center [527, 397] width 179 height 19
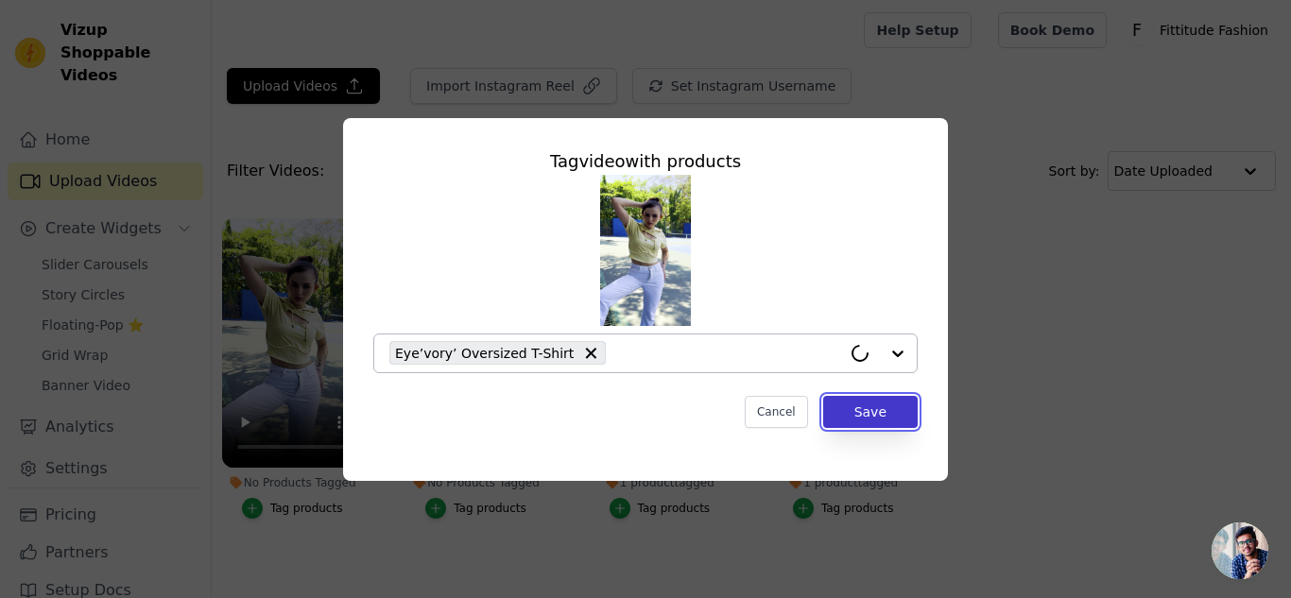
click at [845, 409] on button "Save" at bounding box center [870, 412] width 95 height 32
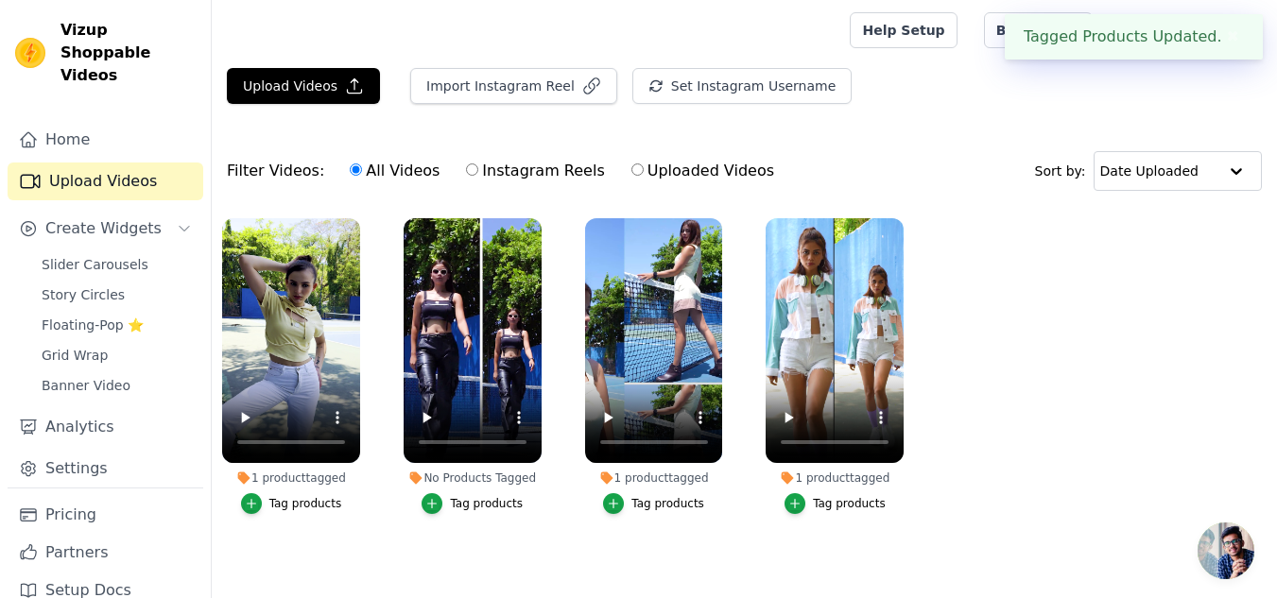
click at [477, 508] on div "Tag products" at bounding box center [486, 503] width 73 height 15
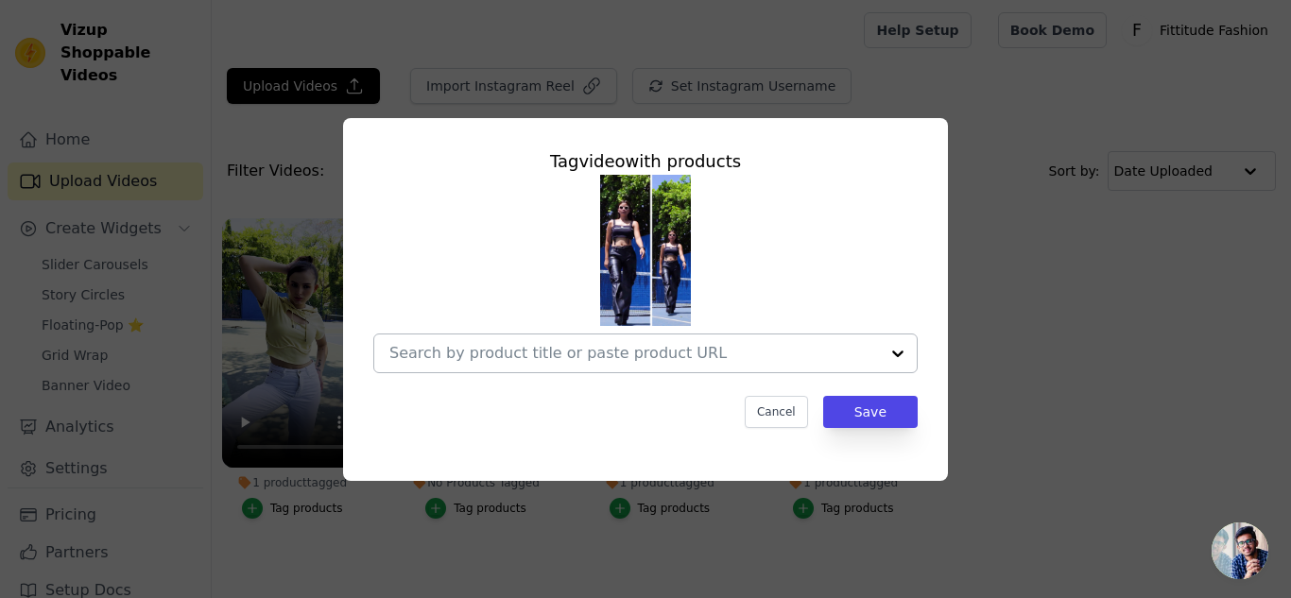
click at [460, 342] on div at bounding box center [634, 354] width 490 height 38
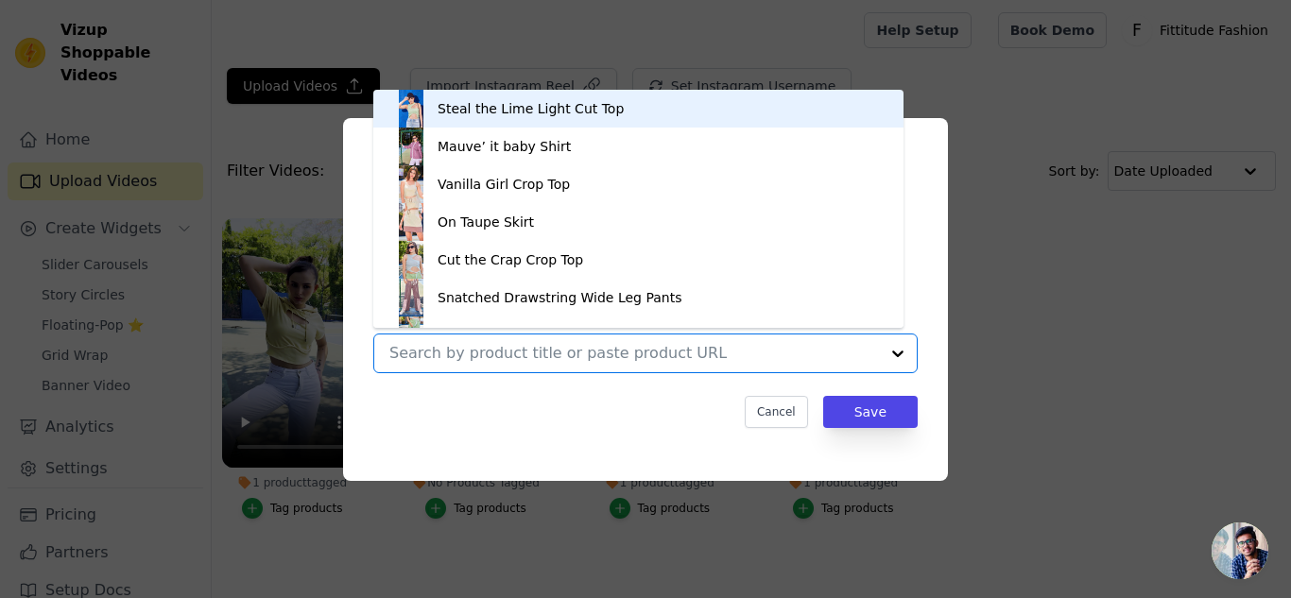
paste input "Zip It Up Collared Crop Top"
type input "Zip It Up Collared Crop Top"
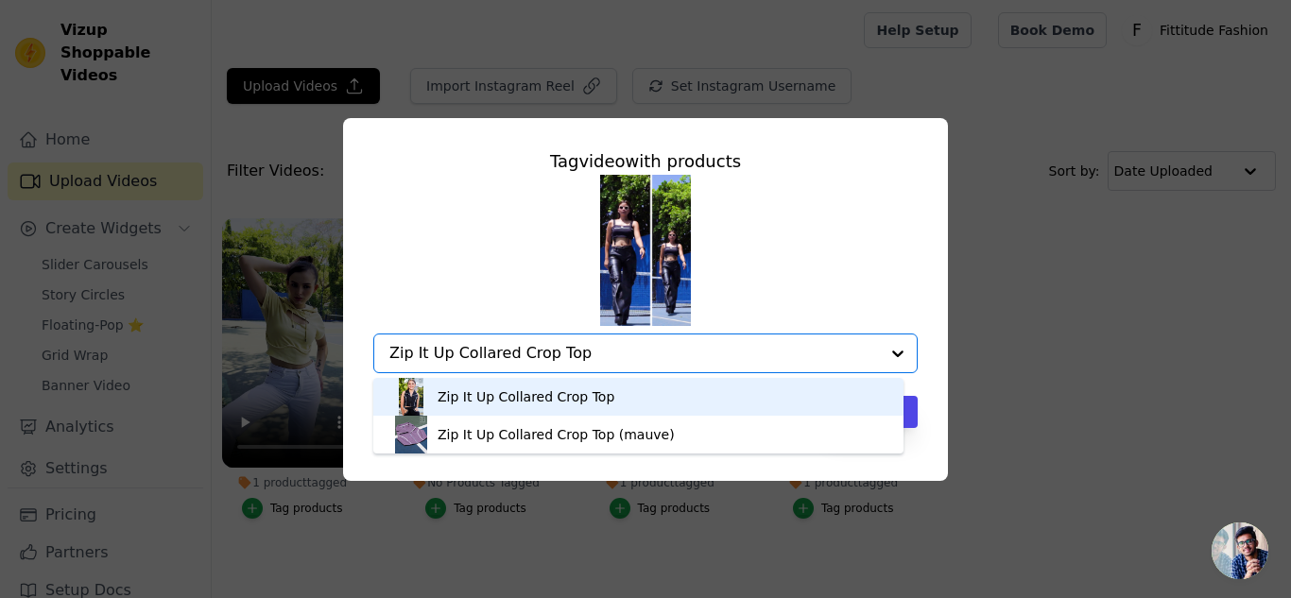
click at [555, 404] on div "Zip It Up Collared Crop Top" at bounding box center [526, 397] width 177 height 19
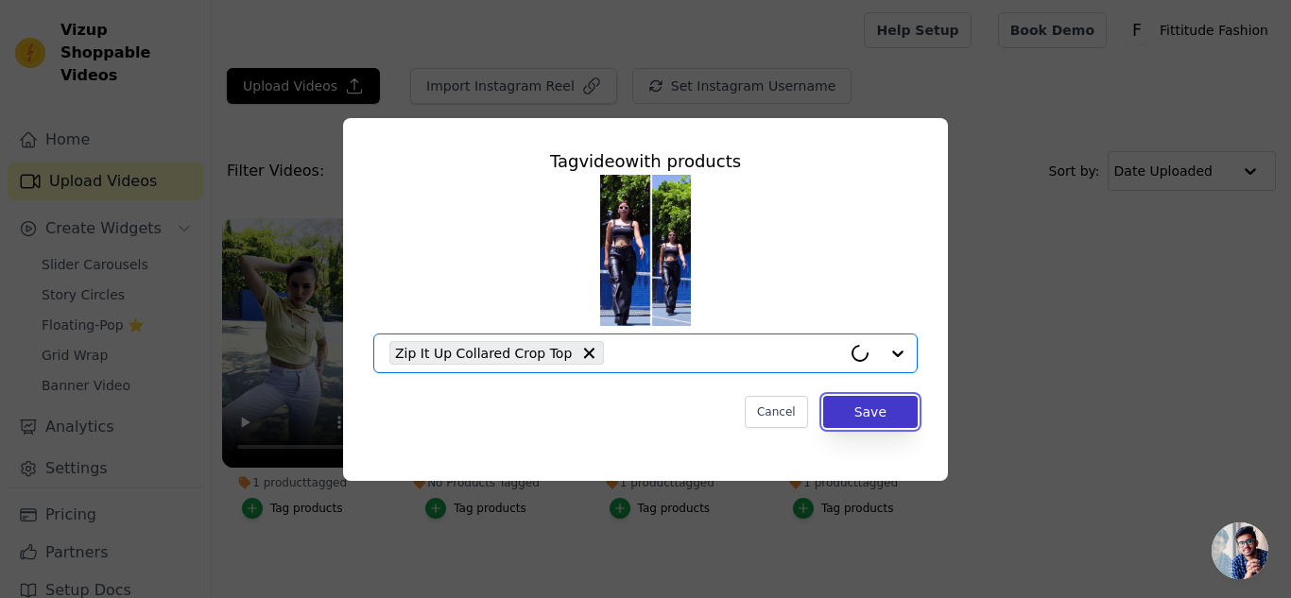
click at [883, 401] on button "Save" at bounding box center [870, 412] width 95 height 32
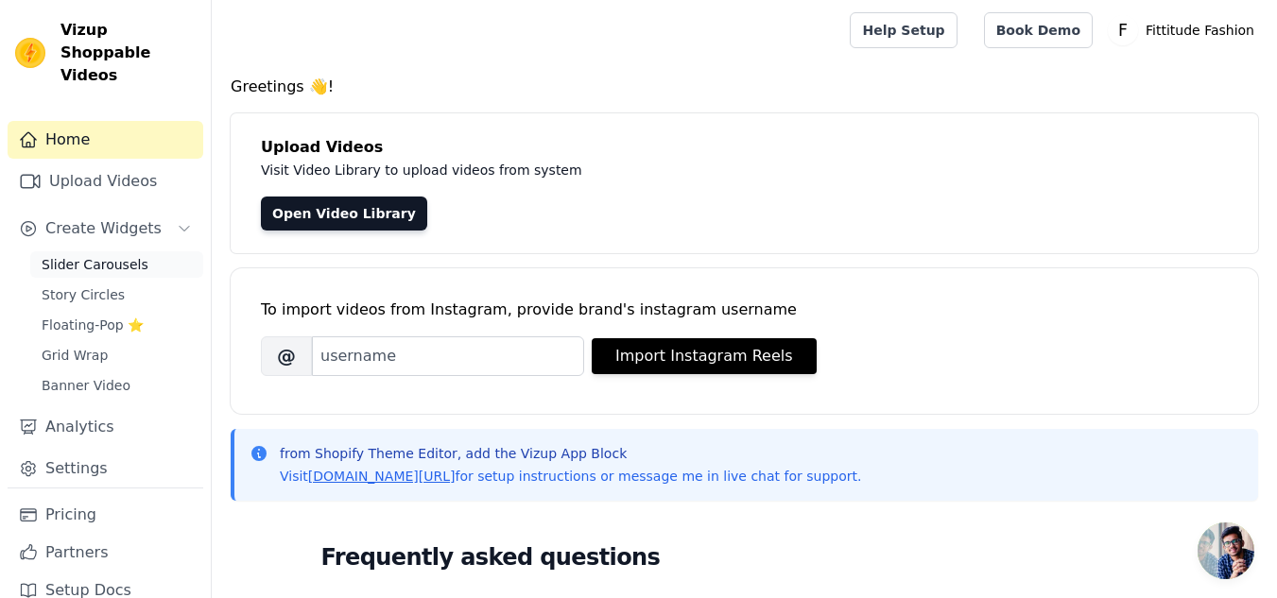
click at [101, 255] on span "Slider Carousels" at bounding box center [95, 264] width 107 height 19
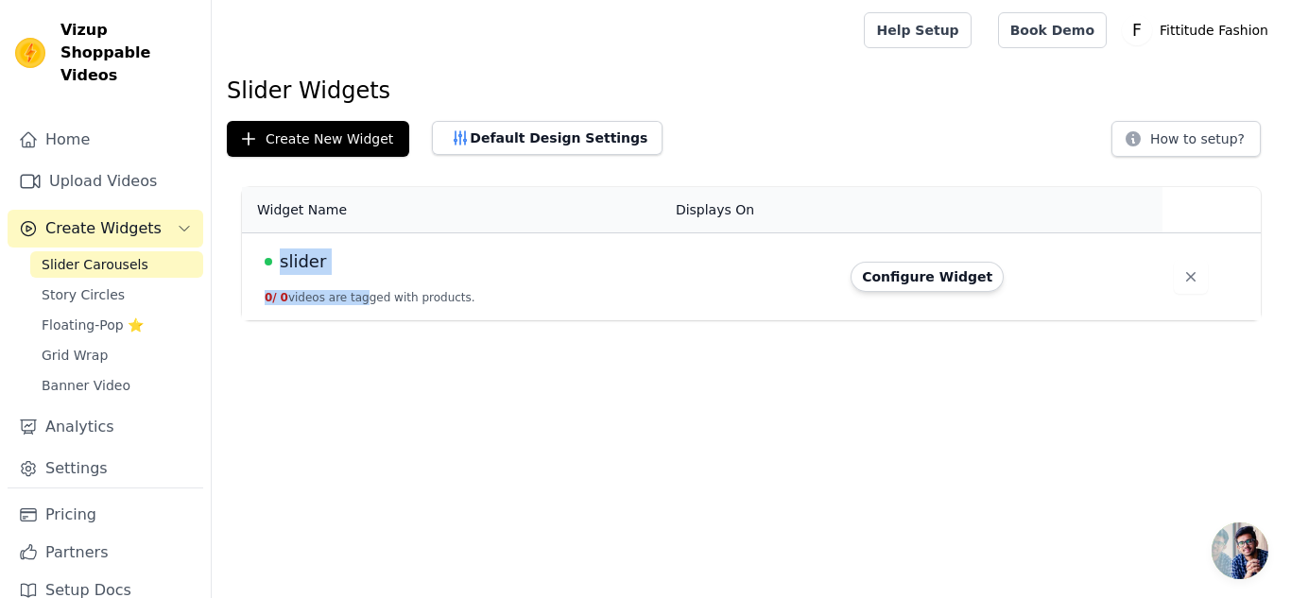
drag, startPoint x: 356, startPoint y: 275, endPoint x: 281, endPoint y: 265, distance: 76.3
click at [281, 265] on td "slider 0 / 0 videos are tagged with products." at bounding box center [453, 277] width 423 height 88
click at [357, 320] on html "Vizup Shoppable Videos Home Upload Videos Create Widgets Slider Carousels Story…" at bounding box center [645, 160] width 1291 height 320
drag, startPoint x: 329, startPoint y: 259, endPoint x: 280, endPoint y: 260, distance: 49.2
click at [280, 260] on div "slider" at bounding box center [459, 262] width 388 height 26
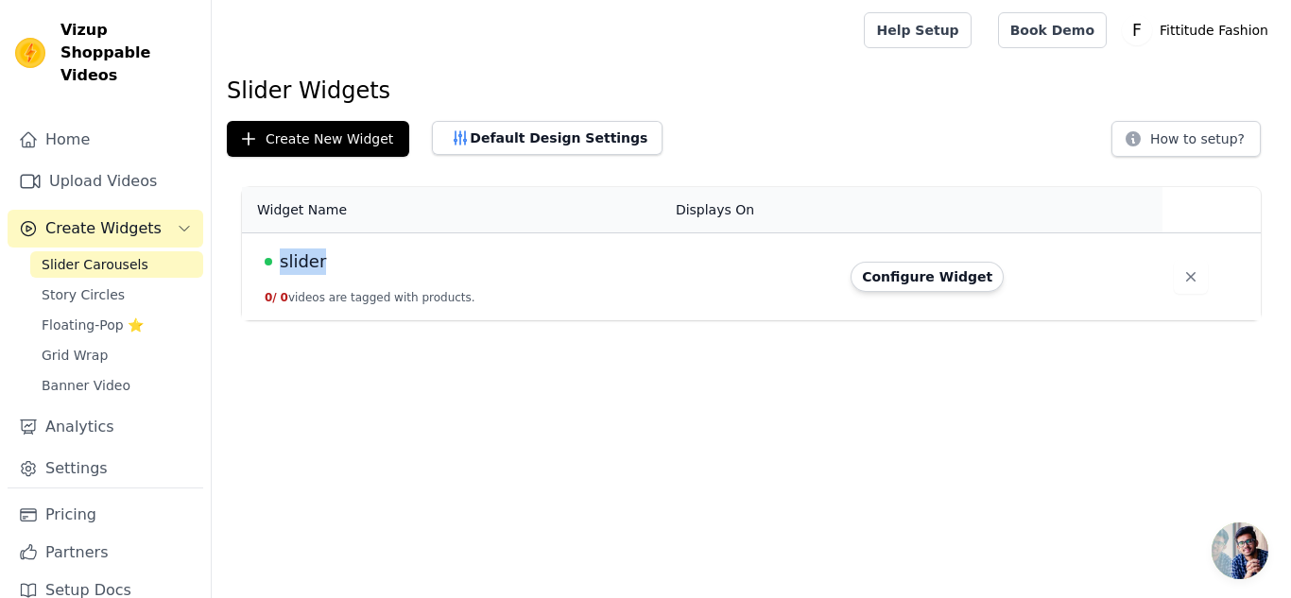
copy span "slider"
click at [508, 320] on html "Vizup Shoppable Videos Home Upload Videos Create Widgets Slider Carousels Story…" at bounding box center [645, 160] width 1291 height 320
click at [918, 274] on button "Configure Widget" at bounding box center [927, 277] width 153 height 30
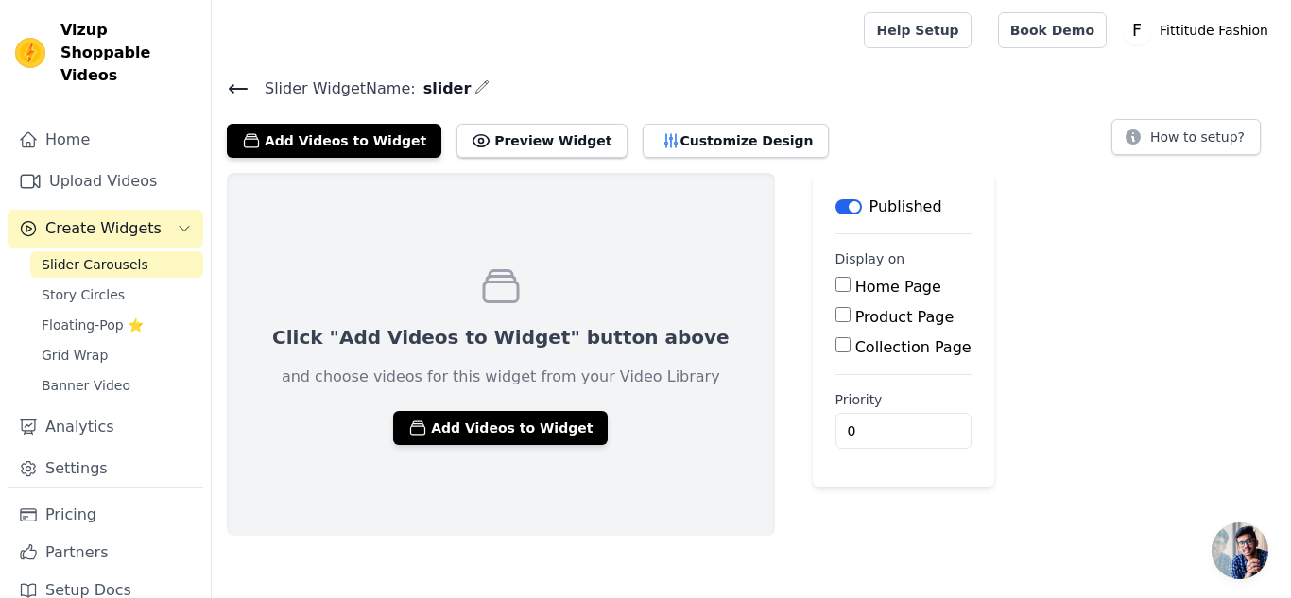
click at [82, 255] on span "Slider Carousels" at bounding box center [95, 264] width 107 height 19
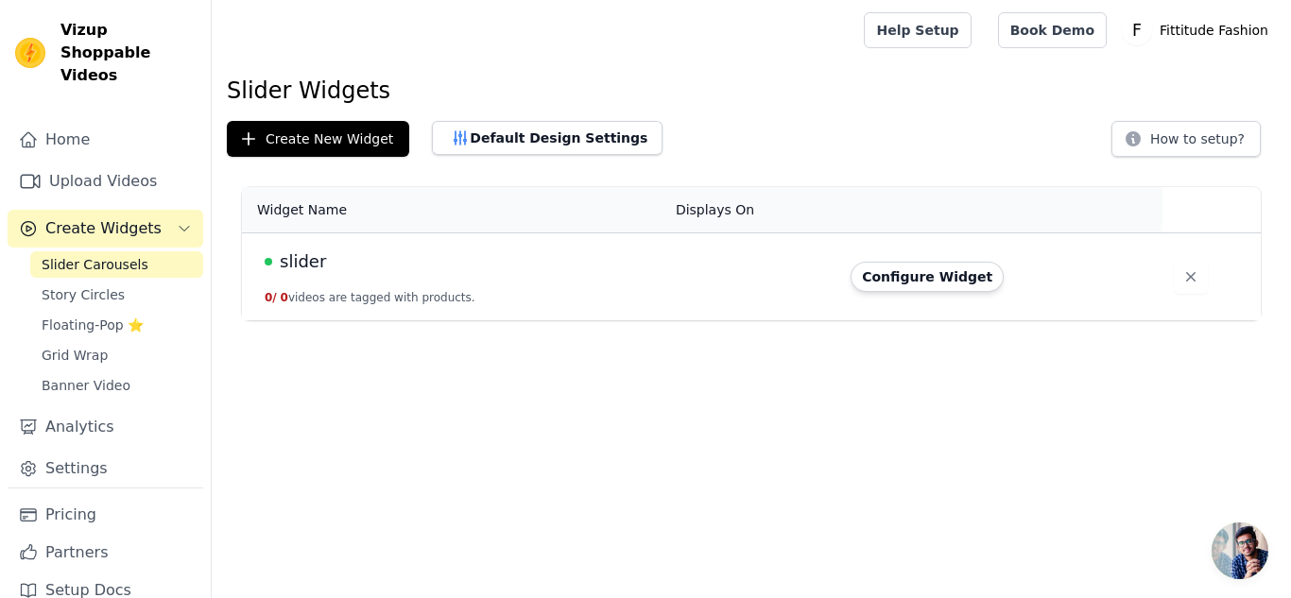
click at [411, 290] on button "0 / 0 videos are tagged with products." at bounding box center [370, 297] width 211 height 15
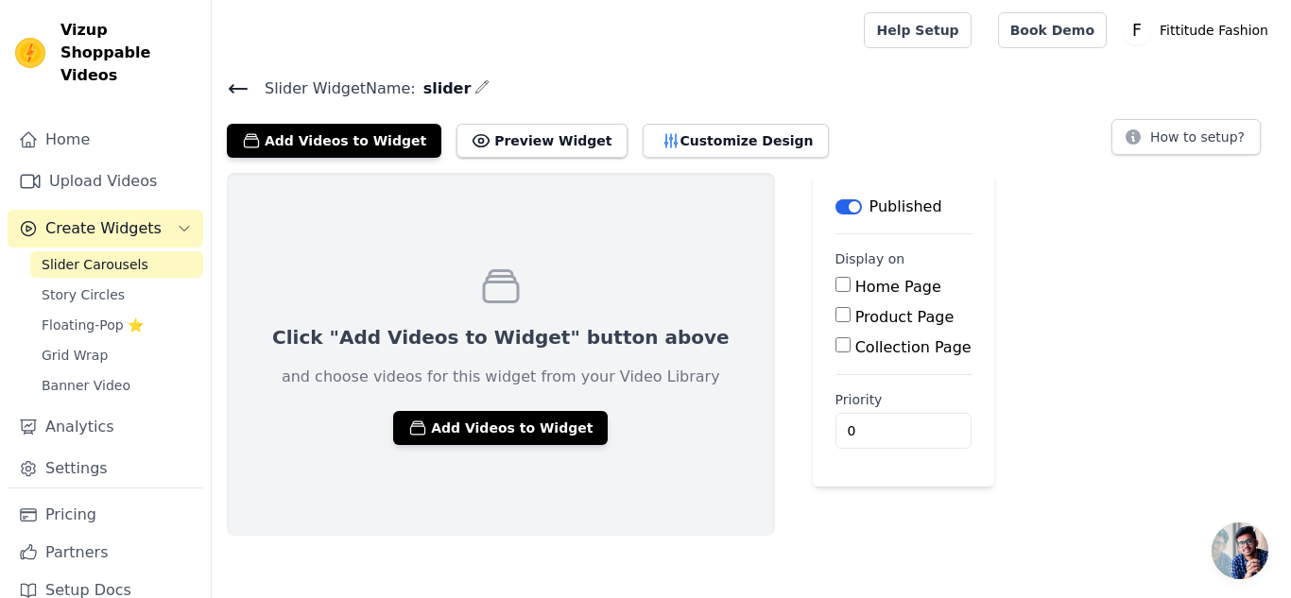
click at [836, 282] on input "Home Page" at bounding box center [843, 284] width 15 height 15
checkbox input "true"
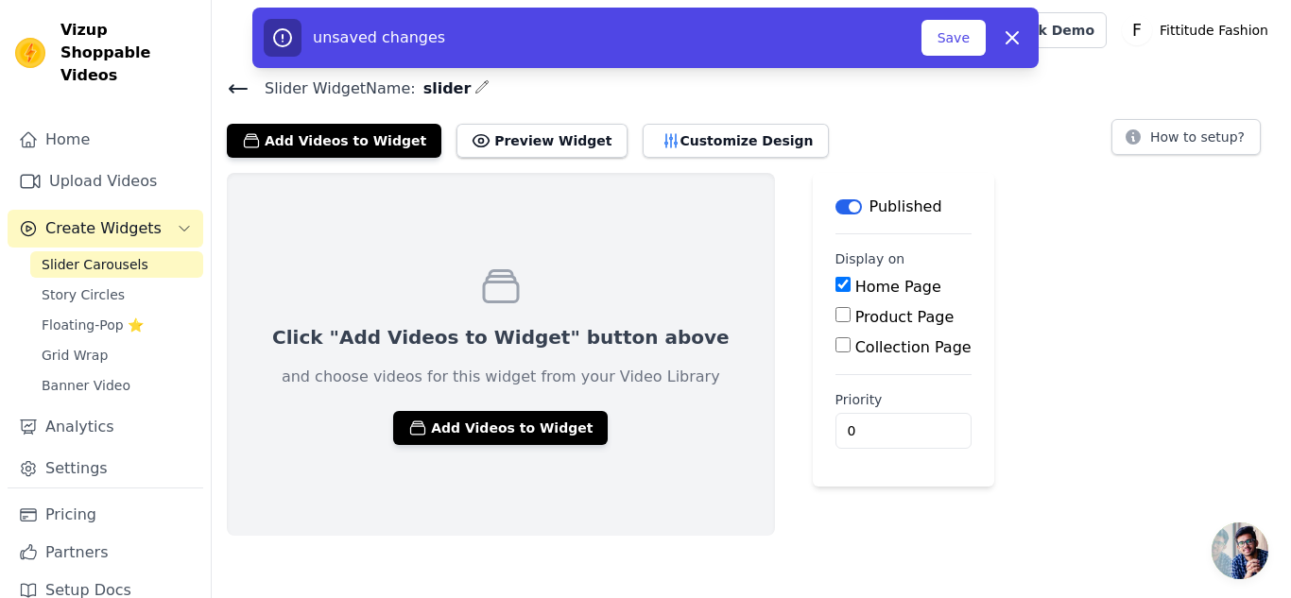
click at [836, 320] on input "Product Page" at bounding box center [843, 314] width 15 height 15
checkbox input "true"
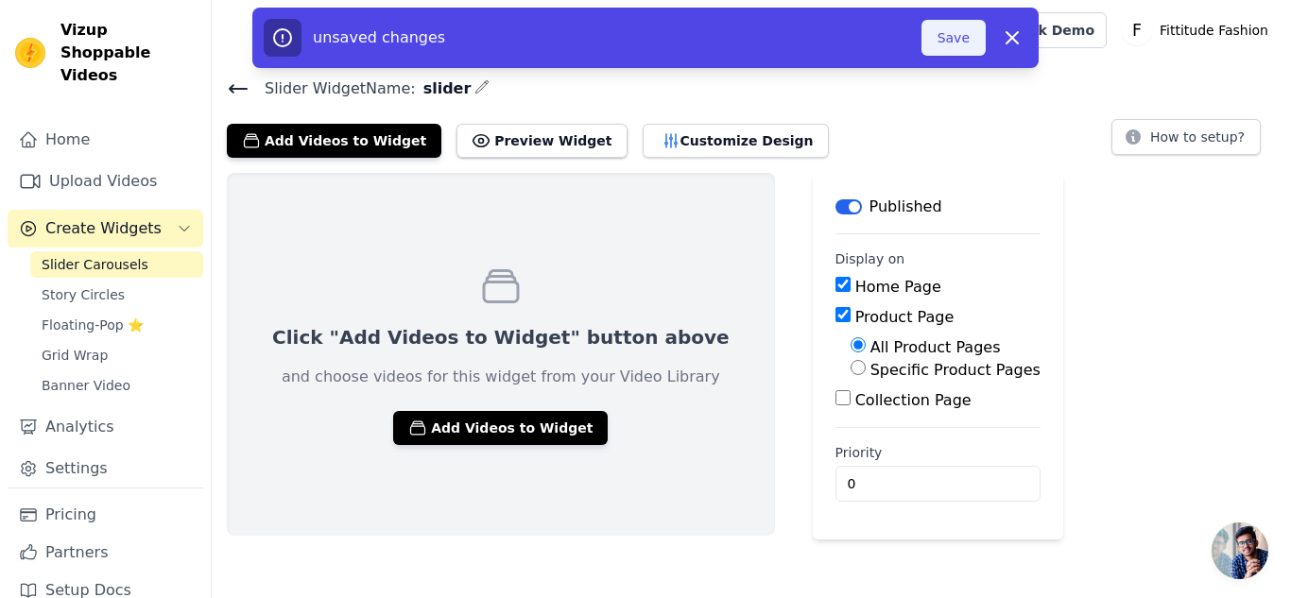
click at [947, 37] on button "Save" at bounding box center [954, 38] width 64 height 36
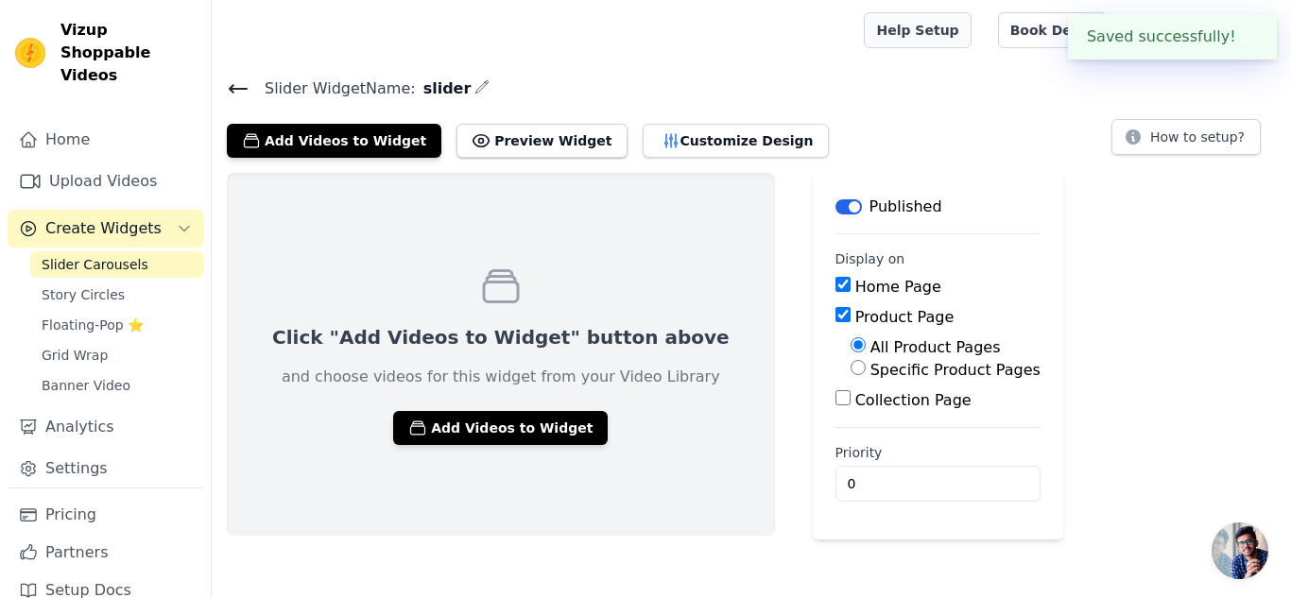
click at [970, 38] on link "Help Setup" at bounding box center [917, 30] width 107 height 36
click at [499, 417] on button "Add Videos to Widget" at bounding box center [500, 428] width 215 height 34
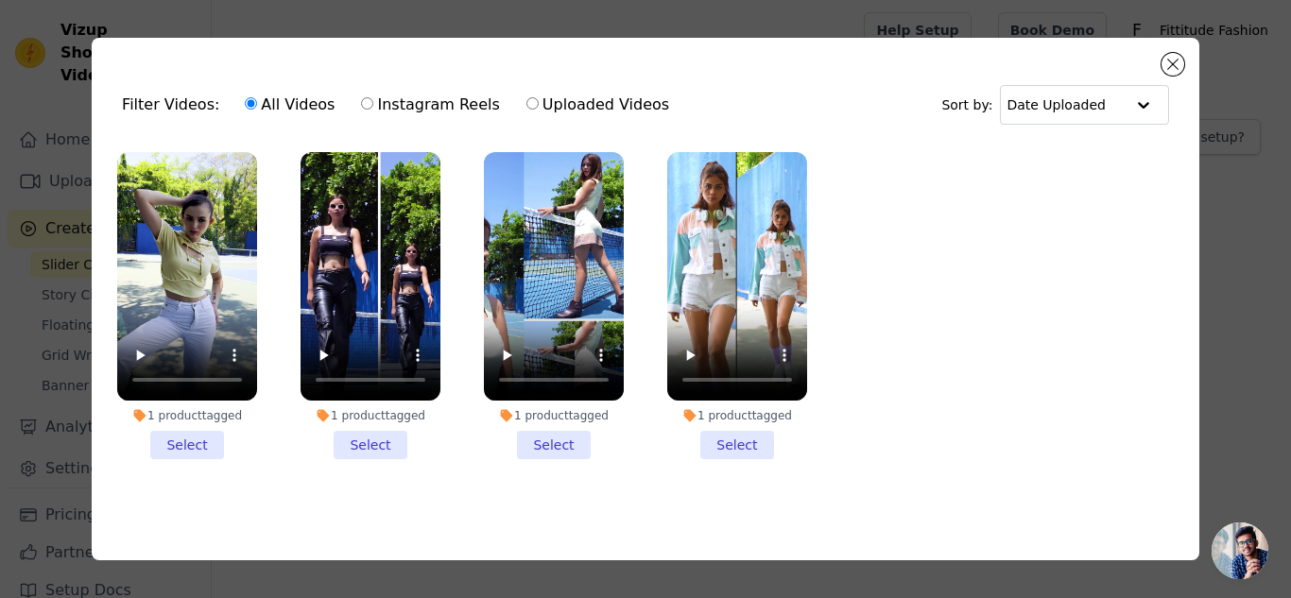
click at [198, 430] on li "1 product tagged Select" at bounding box center [187, 305] width 140 height 307
click at [0, 0] on input "1 product tagged Select" at bounding box center [0, 0] width 0 height 0
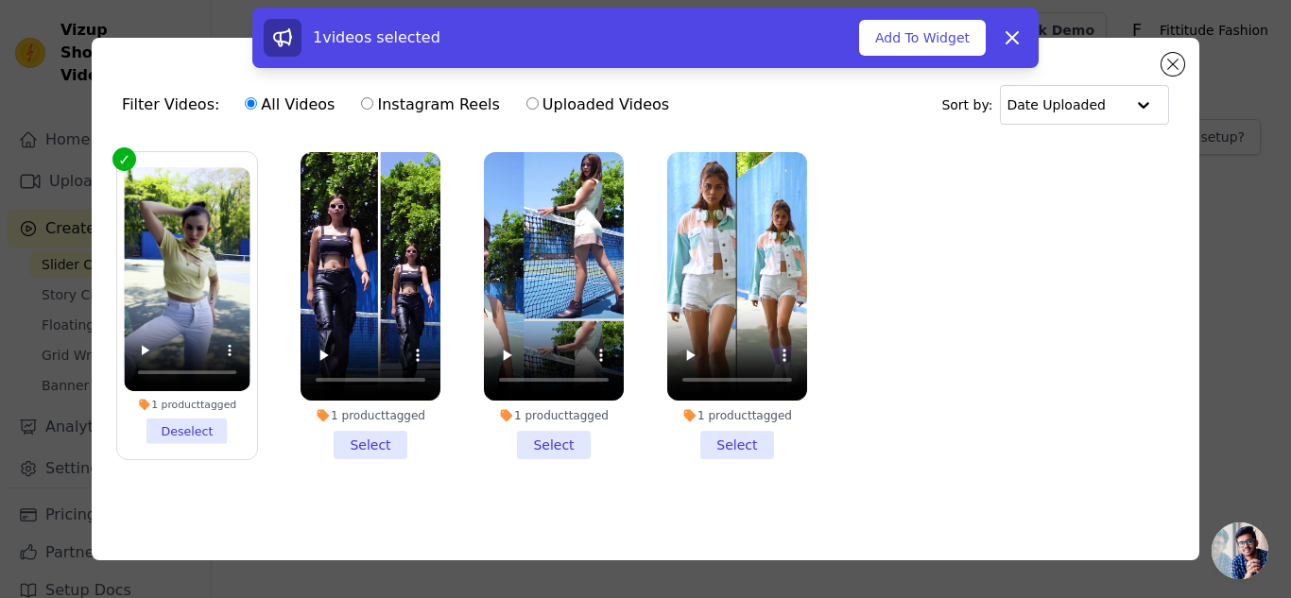
click at [367, 440] on li "1 product tagged Select" at bounding box center [371, 305] width 140 height 307
click at [0, 0] on input "1 product tagged Select" at bounding box center [0, 0] width 0 height 0
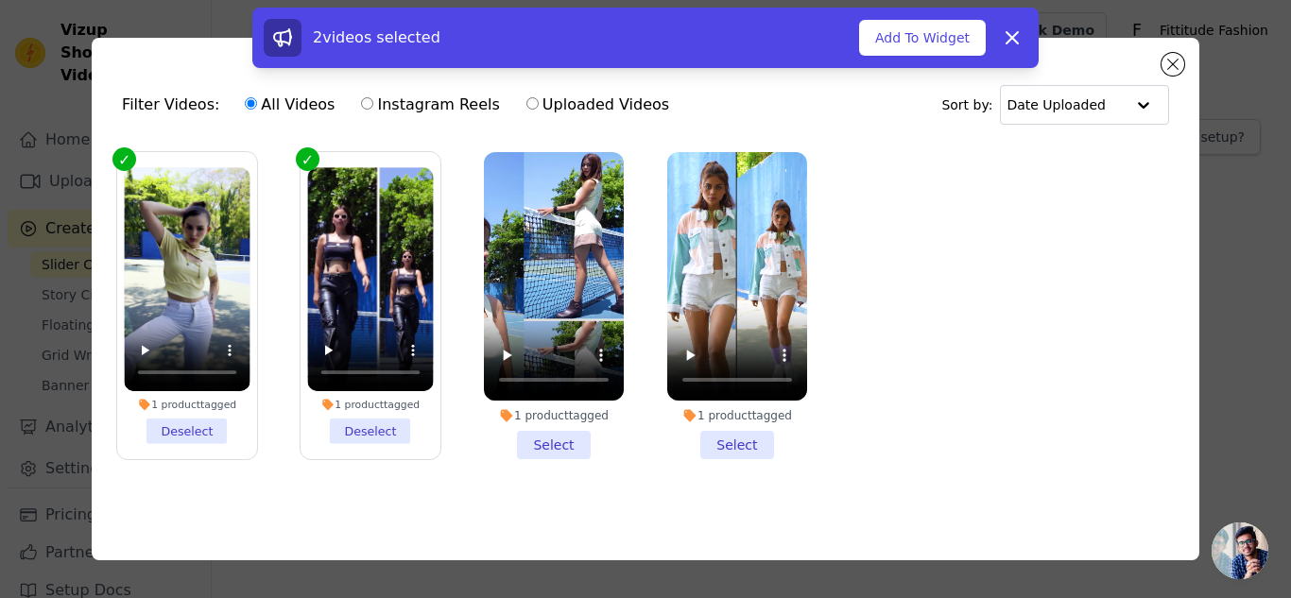
click at [561, 445] on li "1 product tagged Select" at bounding box center [554, 305] width 140 height 307
click at [0, 0] on input "1 product tagged Select" at bounding box center [0, 0] width 0 height 0
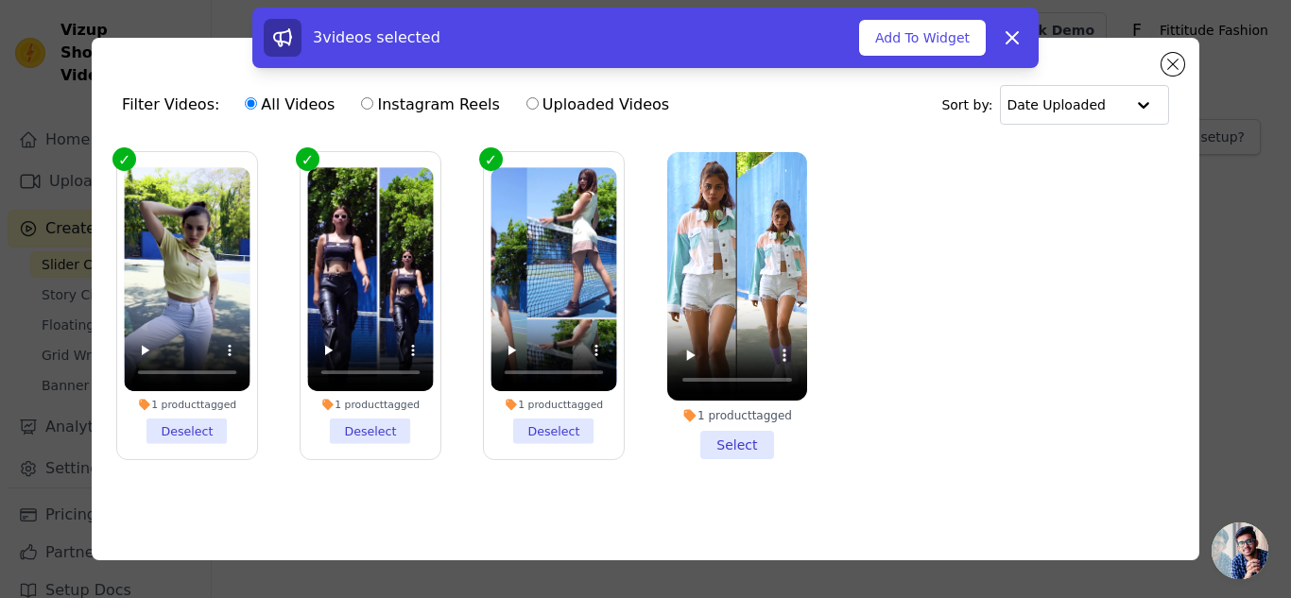
click at [742, 437] on li "1 product tagged Select" at bounding box center [737, 305] width 140 height 307
click at [0, 0] on input "1 product tagged Select" at bounding box center [0, 0] width 0 height 0
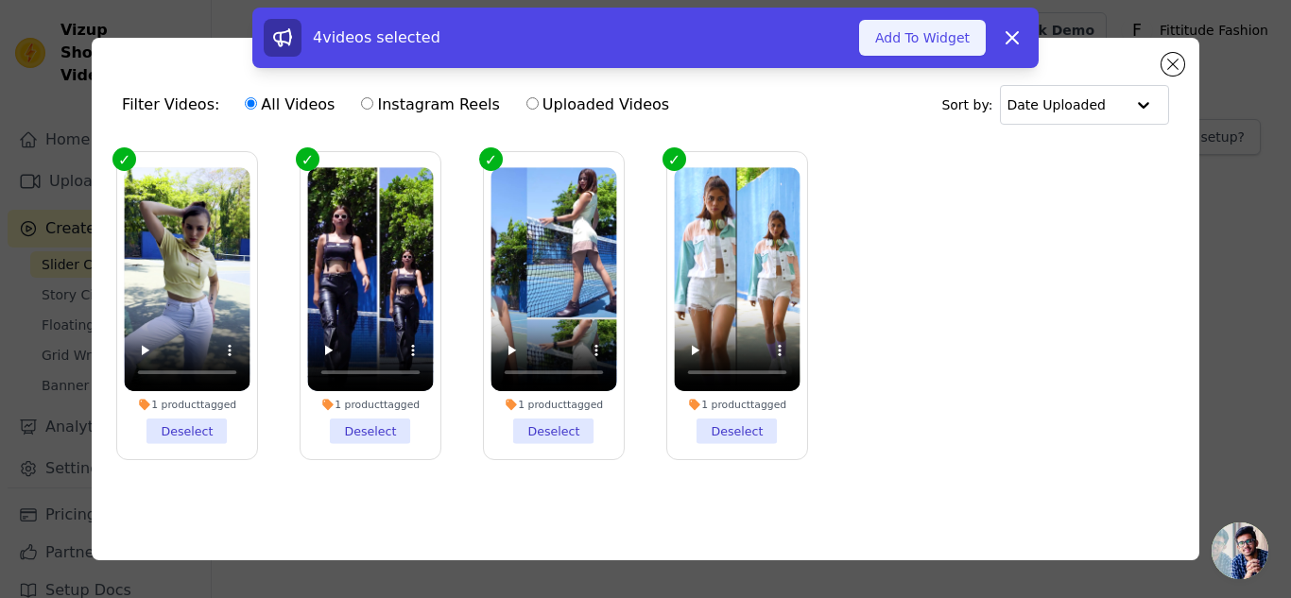
click at [925, 43] on button "Add To Widget" at bounding box center [922, 38] width 127 height 36
